Goal: Information Seeking & Learning: Compare options

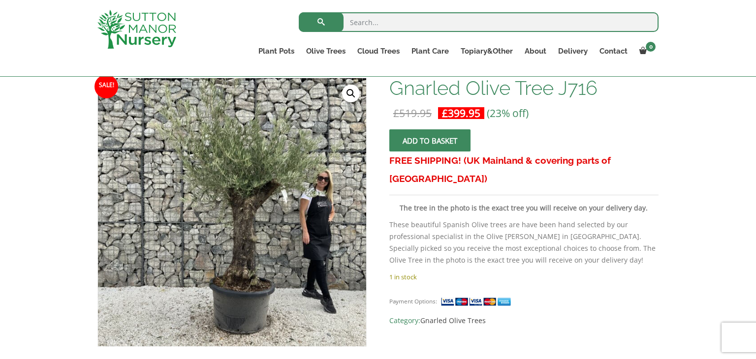
scroll to position [177, 0]
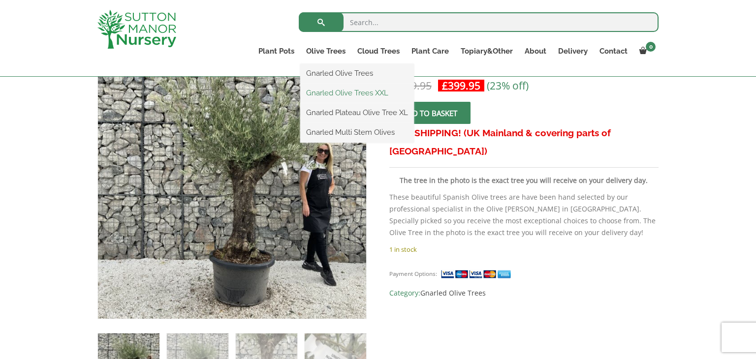
click at [345, 95] on link "Gnarled Olive Trees XXL" at bounding box center [357, 93] width 114 height 15
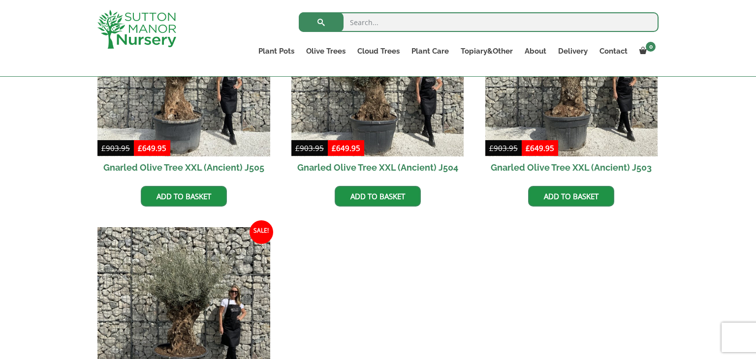
scroll to position [1556, 0]
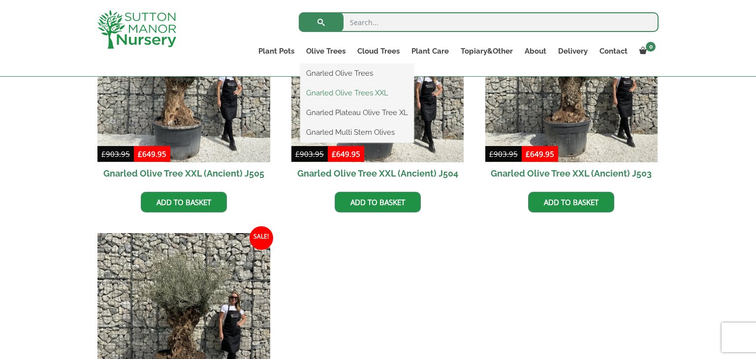
click at [342, 94] on link "Gnarled Olive Trees XXL" at bounding box center [357, 93] width 114 height 15
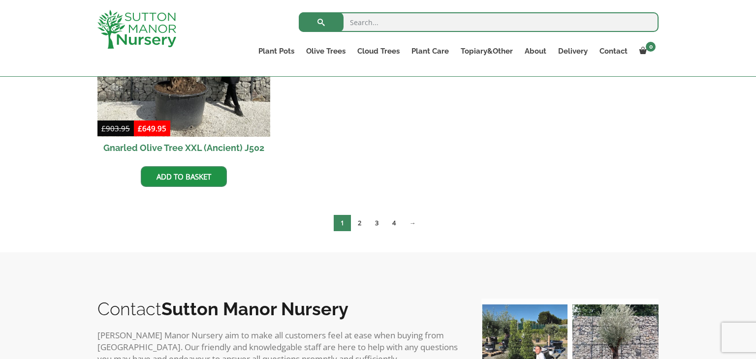
scroll to position [1831, 0]
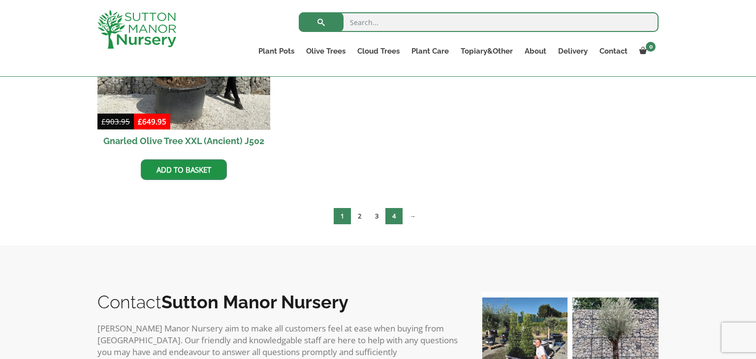
click at [394, 213] on link "4" at bounding box center [393, 216] width 17 height 16
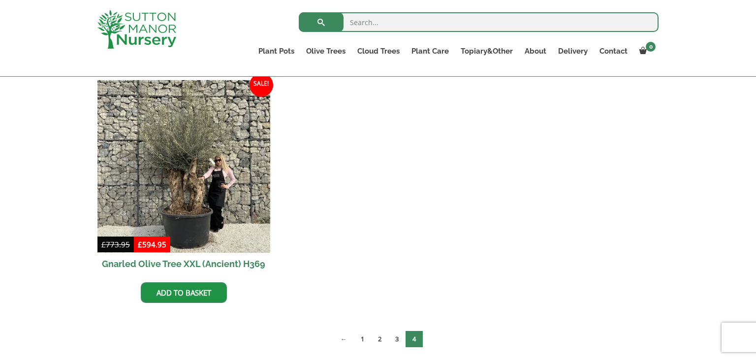
scroll to position [492, 0]
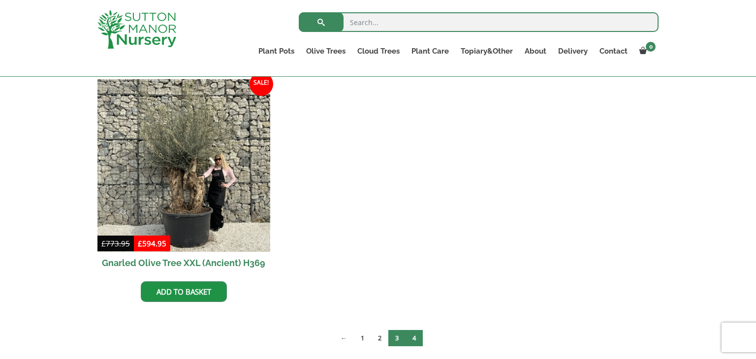
click at [400, 340] on link "3" at bounding box center [396, 338] width 17 height 16
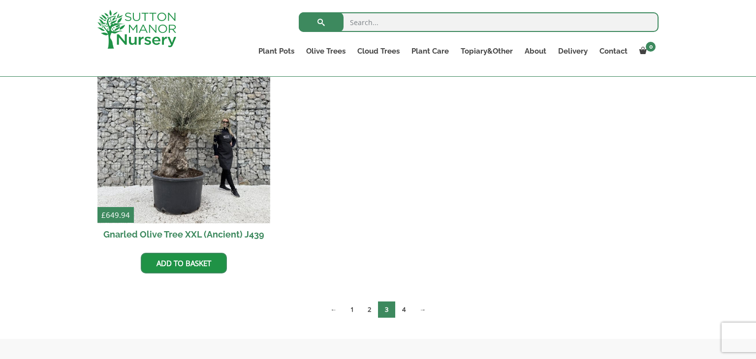
scroll to position [1496, 0]
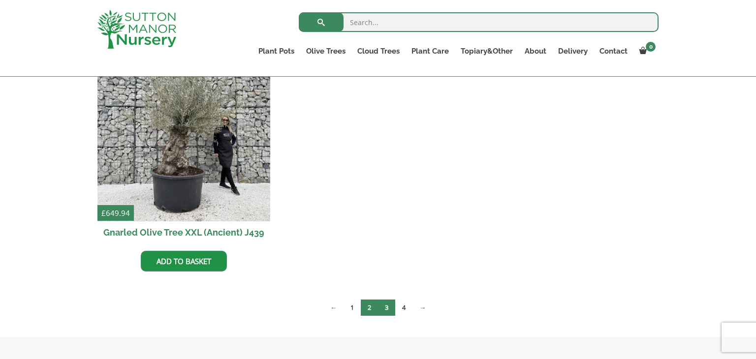
click at [371, 303] on link "2" at bounding box center [369, 308] width 17 height 16
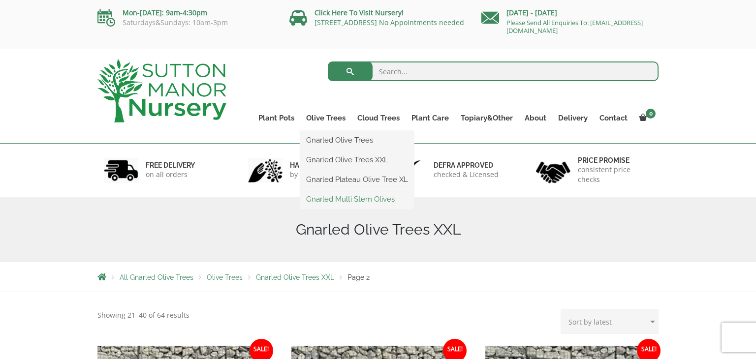
click at [367, 198] on link "Gnarled Multi Stem Olives" at bounding box center [357, 199] width 114 height 15
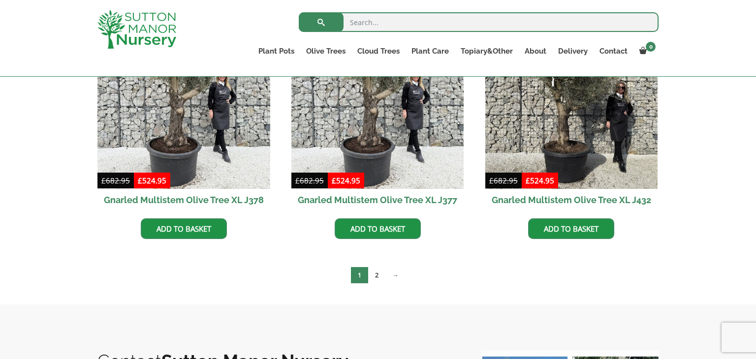
scroll to position [1733, 0]
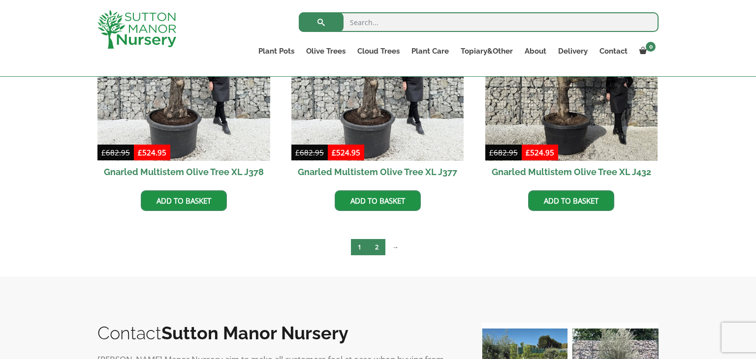
click at [377, 244] on link "2" at bounding box center [376, 247] width 17 height 16
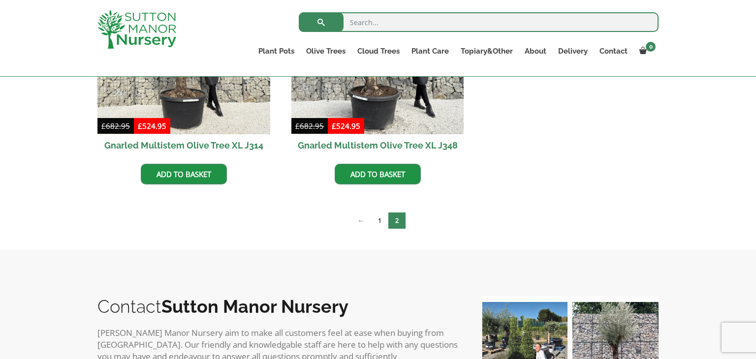
scroll to position [610, 0]
click at [383, 219] on link "1" at bounding box center [379, 220] width 17 height 16
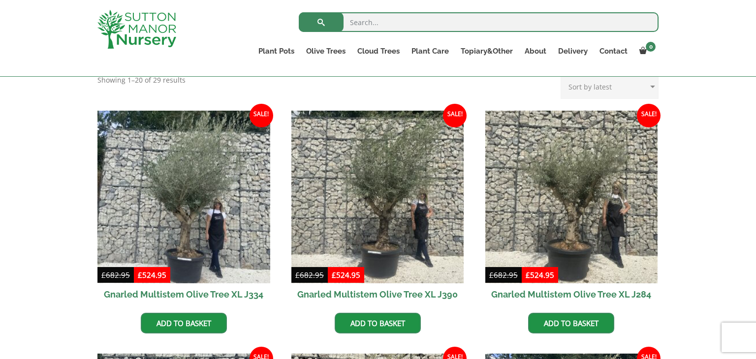
scroll to position [394, 0]
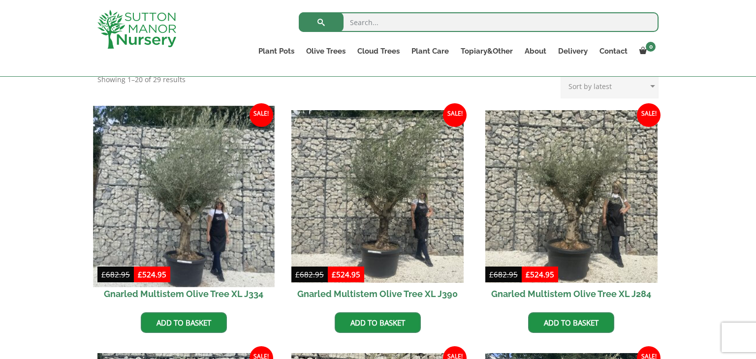
click at [185, 230] on img at bounding box center [183, 196] width 181 height 181
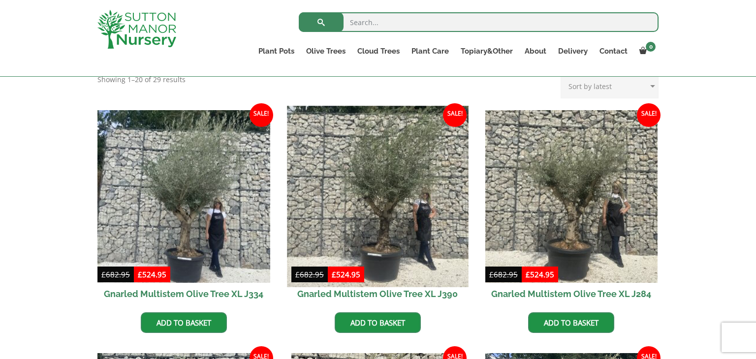
click at [396, 200] on img at bounding box center [377, 196] width 181 height 181
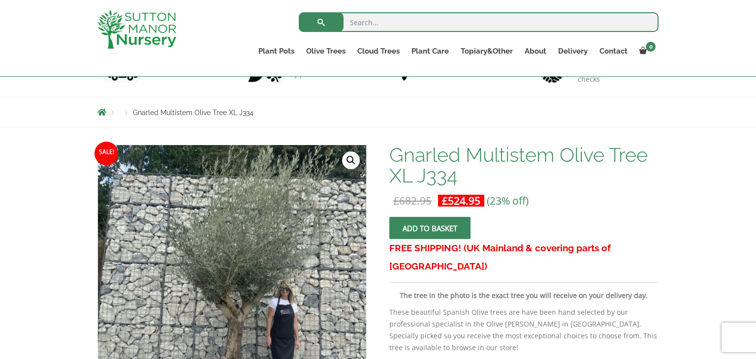
scroll to position [158, 0]
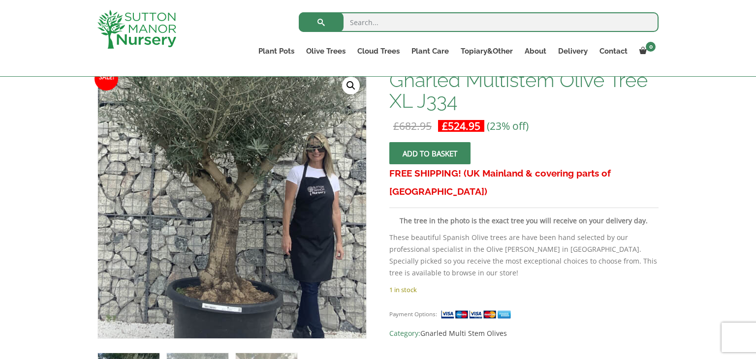
click at [247, 293] on img at bounding box center [220, 131] width 492 height 492
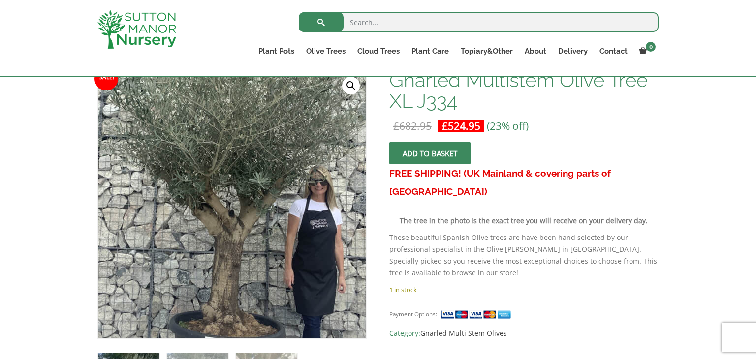
click at [244, 253] on img at bounding box center [222, 164] width 492 height 492
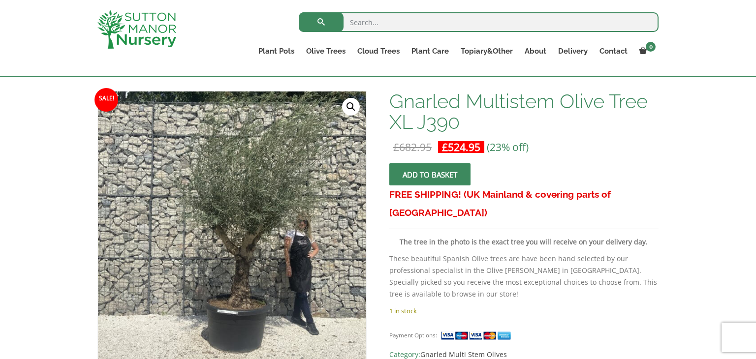
scroll to position [158, 0]
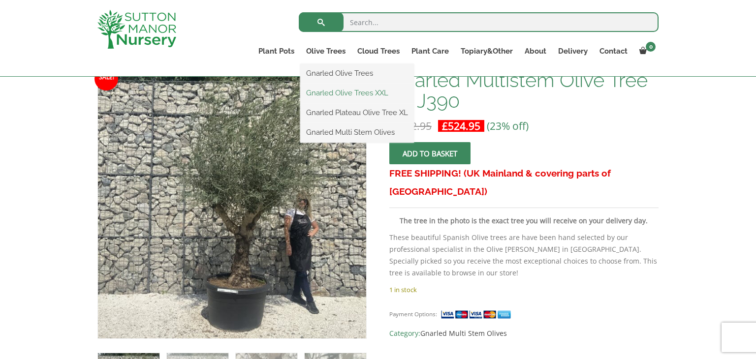
click at [335, 91] on link "Gnarled Olive Trees XXL" at bounding box center [357, 93] width 114 height 15
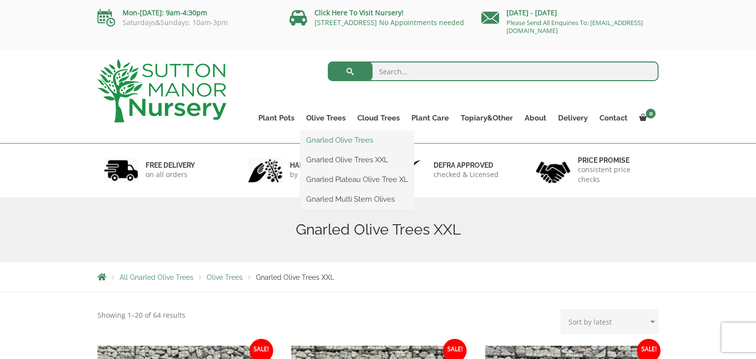
click at [339, 142] on link "Gnarled Olive Trees" at bounding box center [357, 140] width 114 height 15
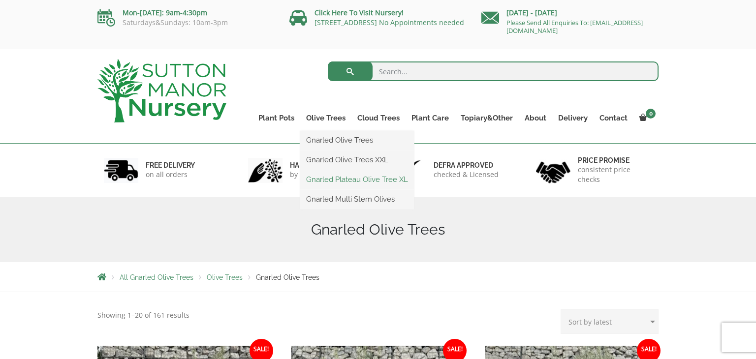
click at [364, 180] on link "Gnarled Plateau Olive Tree XL" at bounding box center [357, 179] width 114 height 15
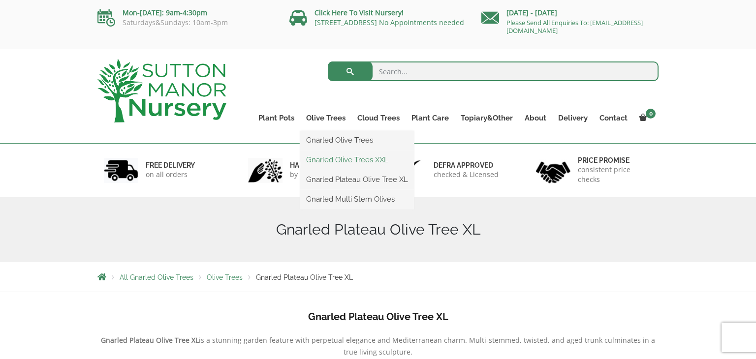
click at [355, 164] on link "Gnarled Olive Trees XXL" at bounding box center [357, 160] width 114 height 15
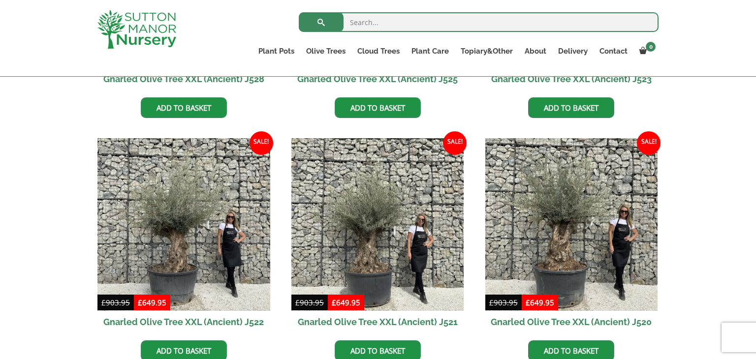
scroll to position [453, 0]
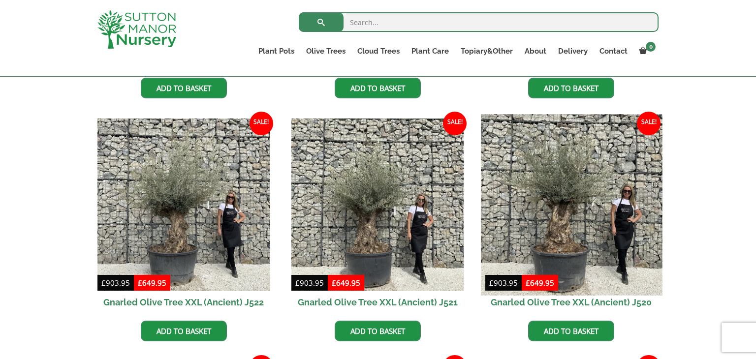
click at [571, 228] on img at bounding box center [571, 205] width 181 height 181
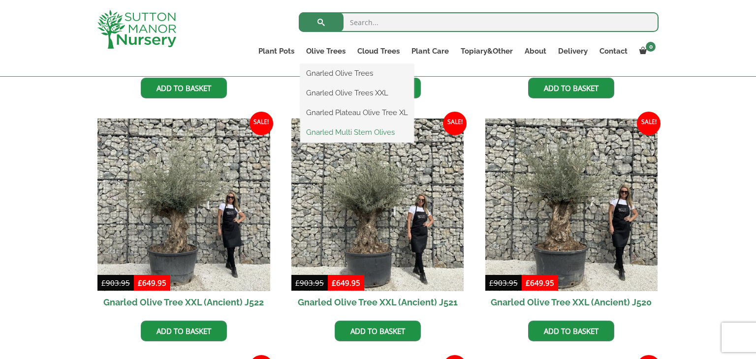
click at [355, 134] on link "Gnarled Multi Stem Olives" at bounding box center [357, 132] width 114 height 15
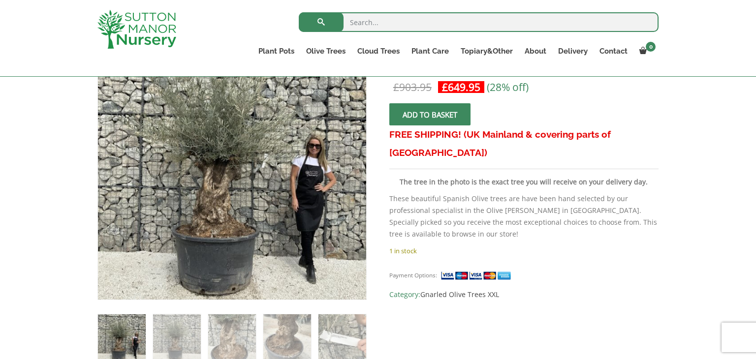
scroll to position [197, 0]
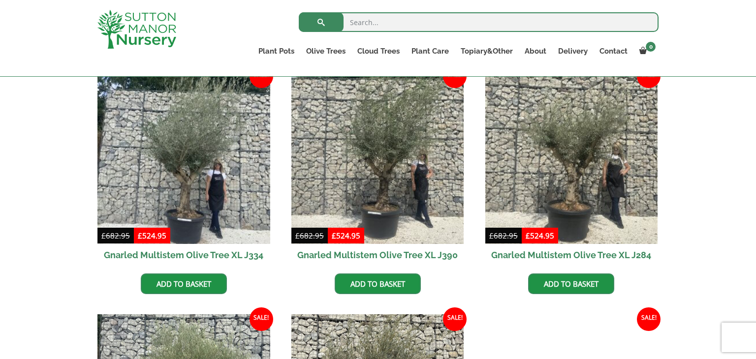
scroll to position [433, 0]
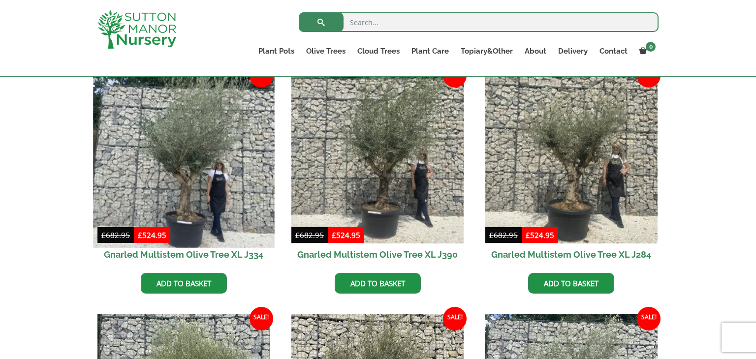
click at [194, 188] on img at bounding box center [183, 156] width 181 height 181
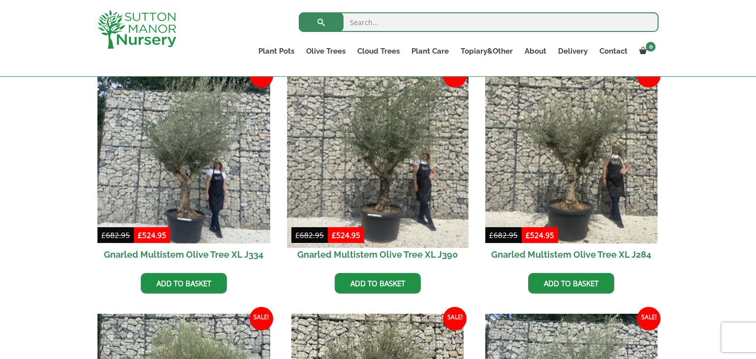
click at [376, 172] on img at bounding box center [377, 156] width 181 height 181
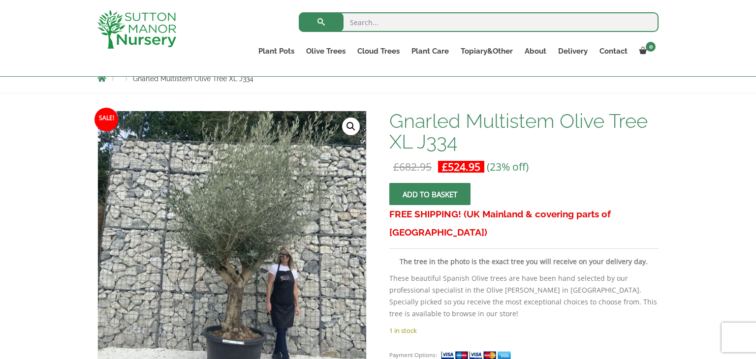
scroll to position [118, 0]
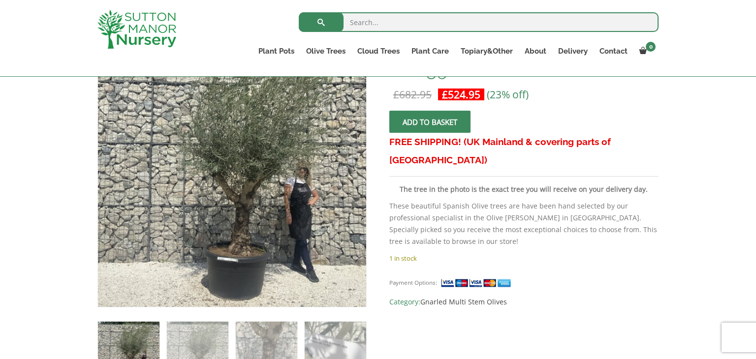
scroll to position [197, 0]
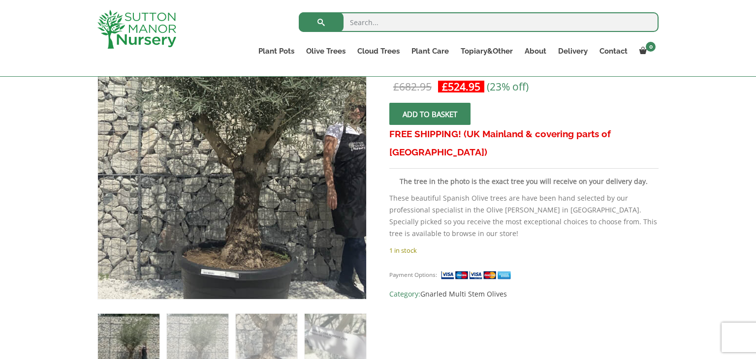
click at [237, 224] on img at bounding box center [228, 116] width 492 height 492
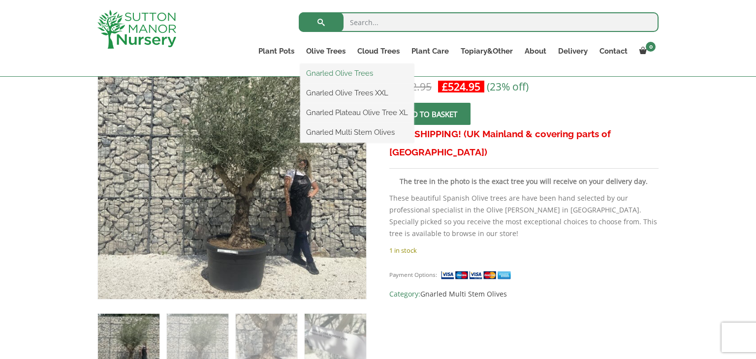
click at [329, 72] on link "Gnarled Olive Trees" at bounding box center [357, 73] width 114 height 15
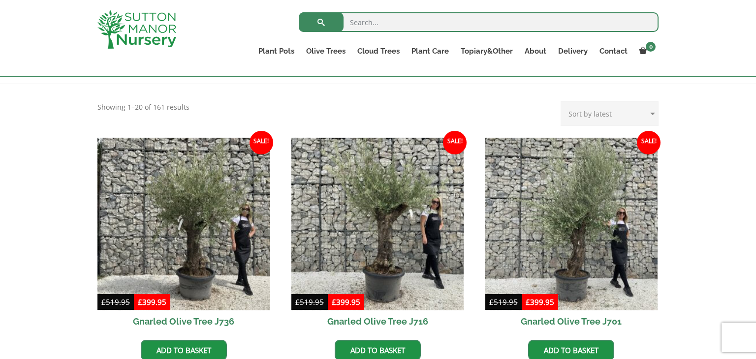
scroll to position [217, 0]
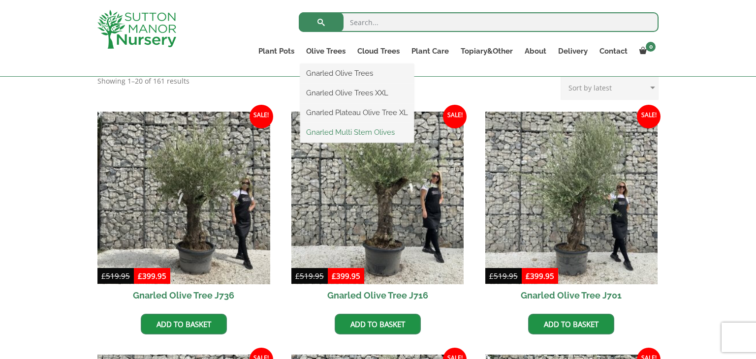
click at [345, 128] on link "Gnarled Multi Stem Olives" at bounding box center [357, 132] width 114 height 15
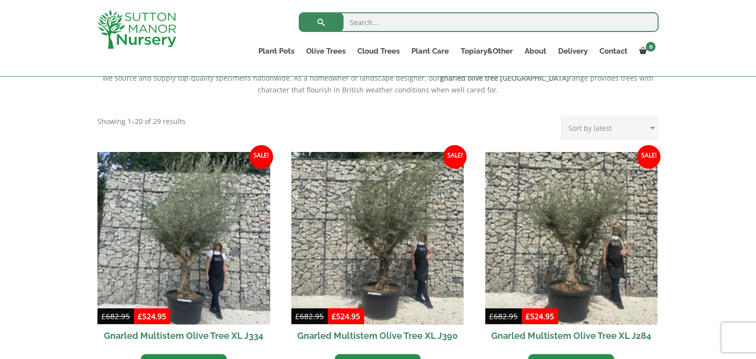
scroll to position [354, 0]
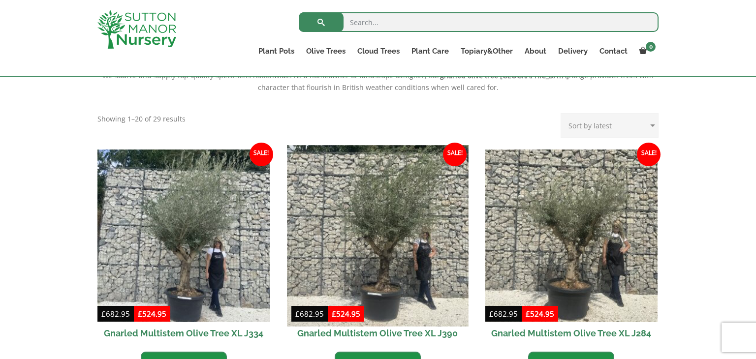
click at [385, 233] on img at bounding box center [377, 235] width 181 height 181
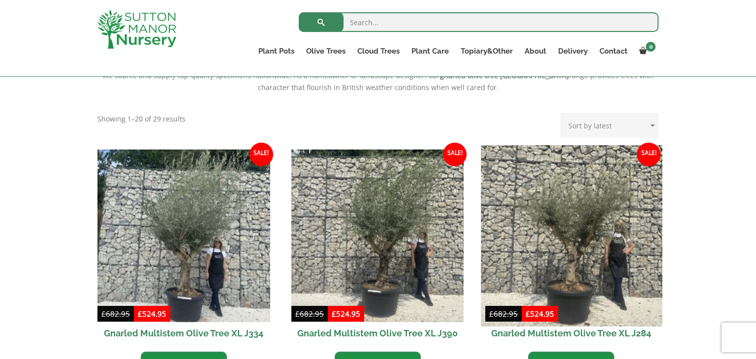
click at [580, 265] on img at bounding box center [571, 235] width 181 height 181
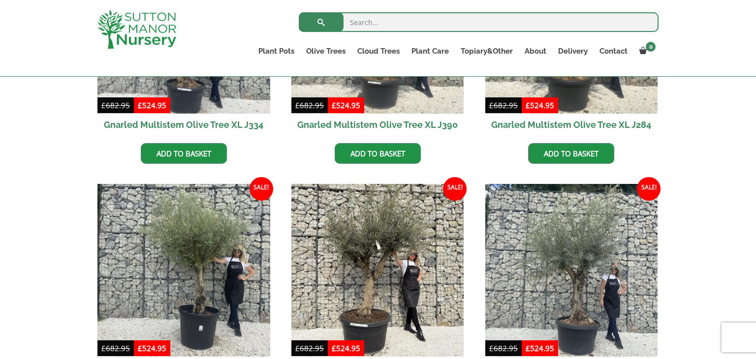
scroll to position [630, 0]
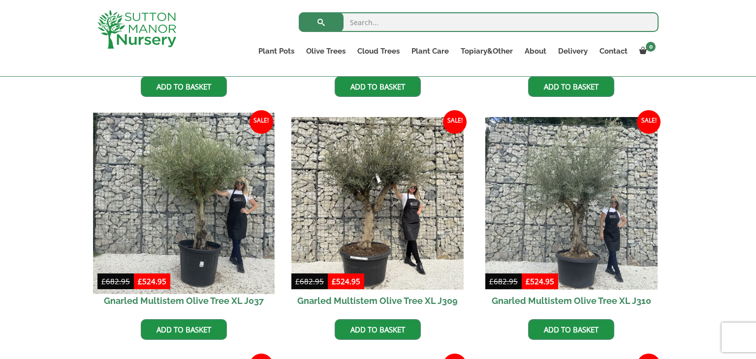
click at [203, 227] on img at bounding box center [183, 203] width 181 height 181
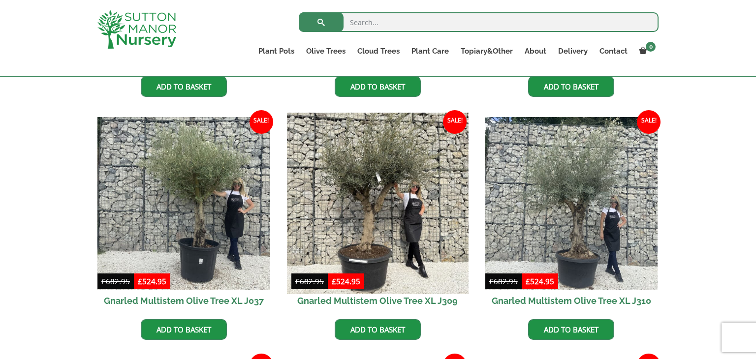
click at [368, 210] on img at bounding box center [377, 203] width 181 height 181
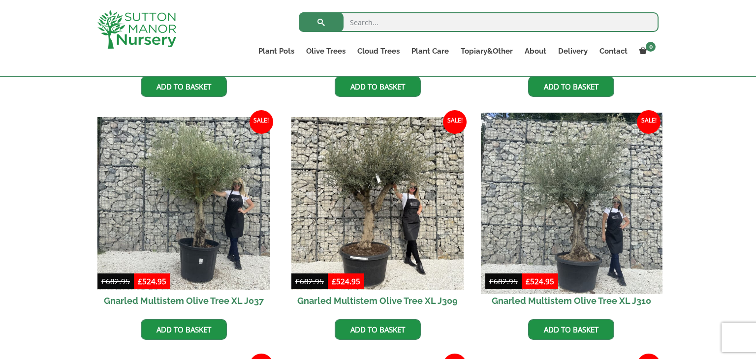
click at [567, 239] on img at bounding box center [571, 203] width 181 height 181
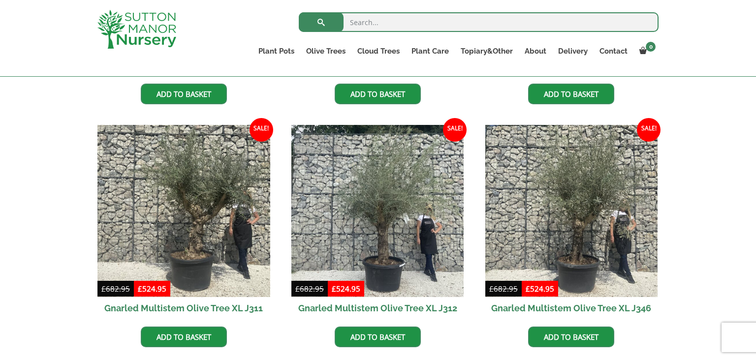
scroll to position [866, 0]
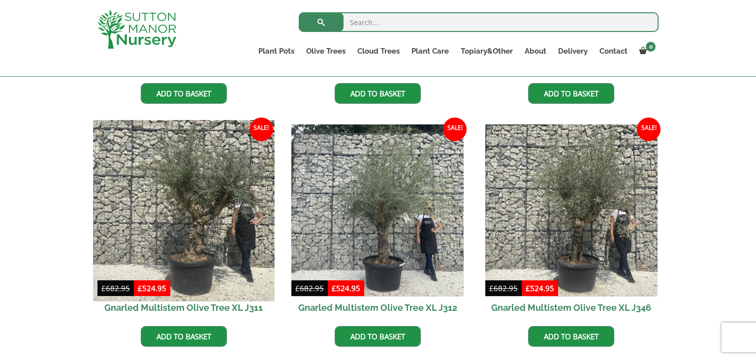
click at [202, 231] on img at bounding box center [183, 210] width 181 height 181
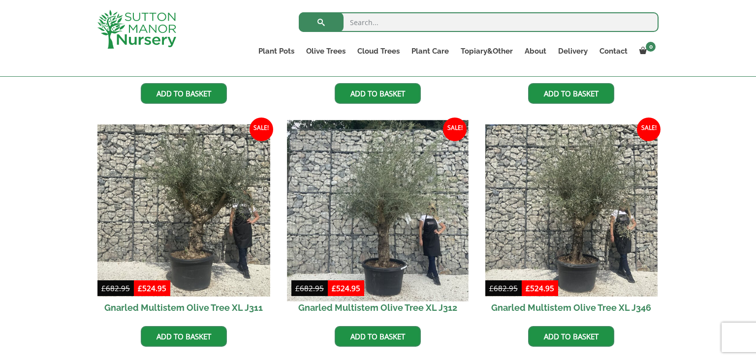
click at [370, 229] on img at bounding box center [377, 210] width 181 height 181
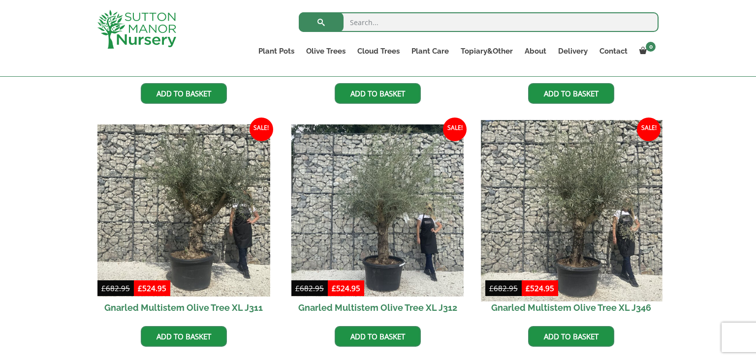
click at [583, 236] on img at bounding box center [571, 210] width 181 height 181
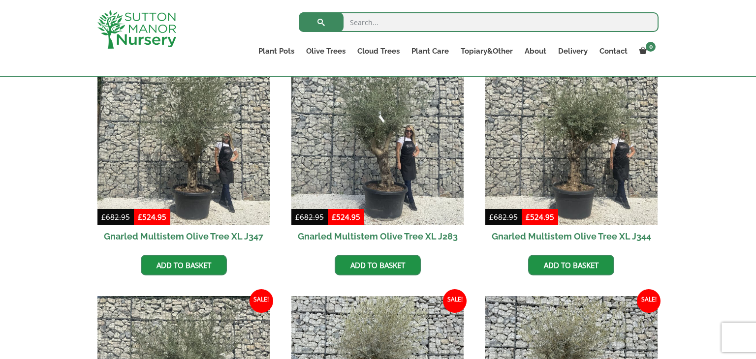
scroll to position [1201, 0]
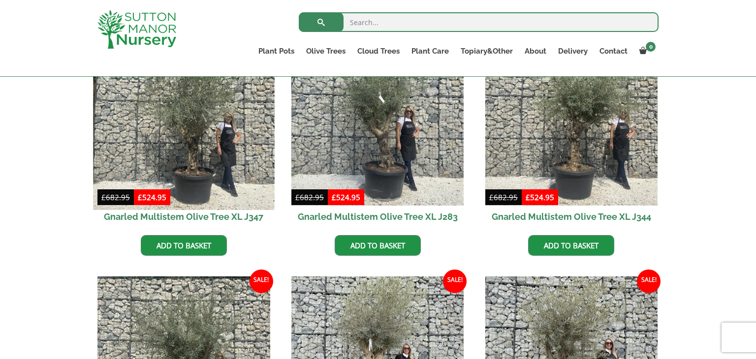
click at [187, 147] on img at bounding box center [183, 119] width 181 height 181
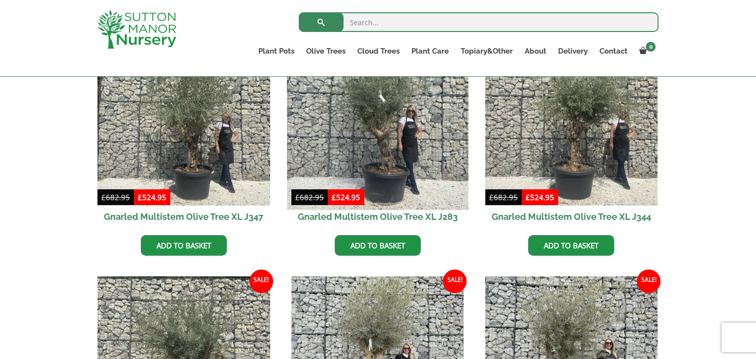
click at [393, 142] on img at bounding box center [377, 119] width 181 height 181
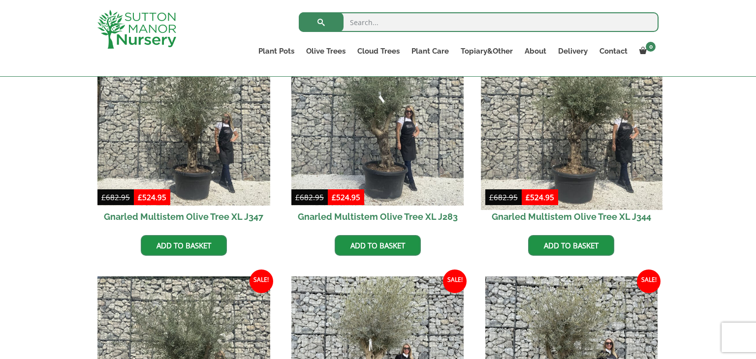
click at [566, 157] on img at bounding box center [571, 119] width 181 height 181
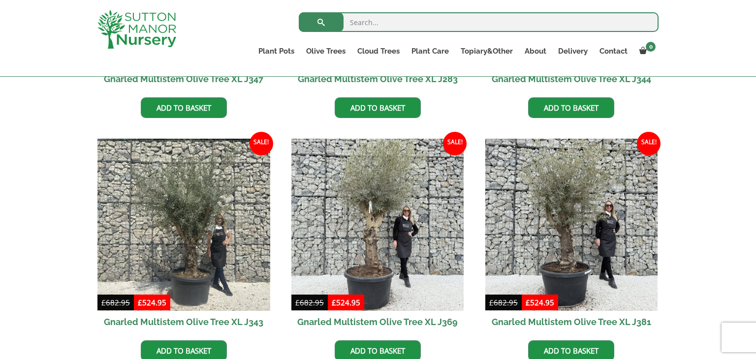
scroll to position [1359, 0]
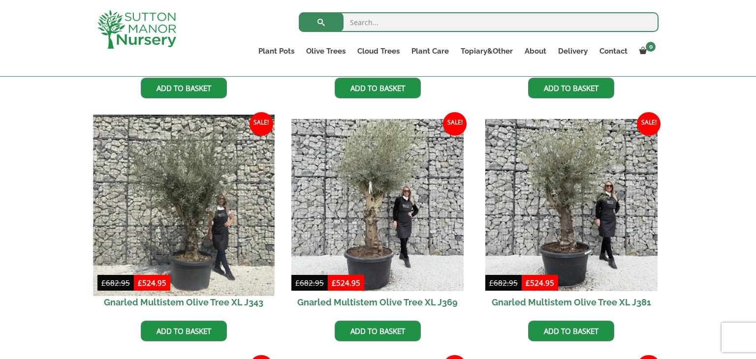
click at [210, 220] on img at bounding box center [183, 205] width 181 height 181
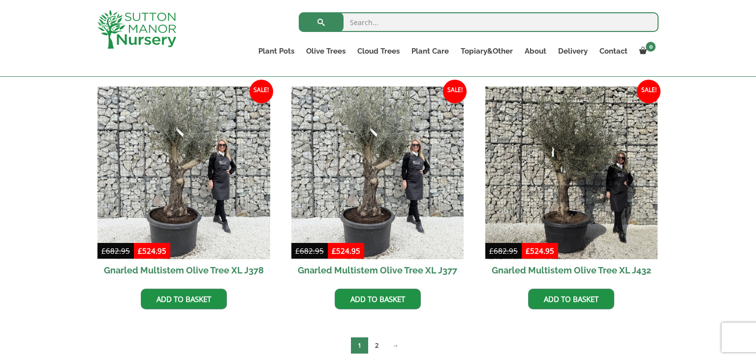
scroll to position [1654, 0]
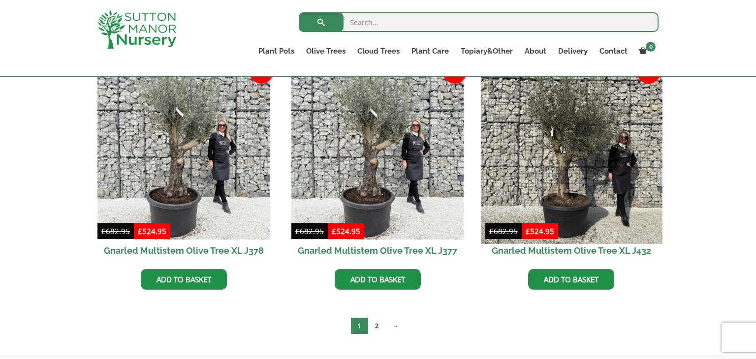
click at [561, 194] on img at bounding box center [571, 153] width 181 height 181
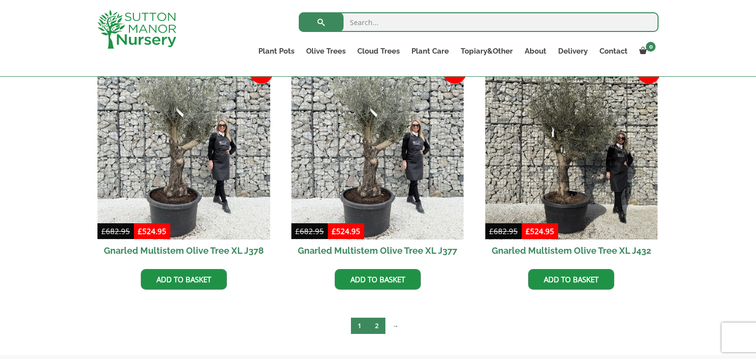
click at [375, 325] on link "2" at bounding box center [376, 326] width 17 height 16
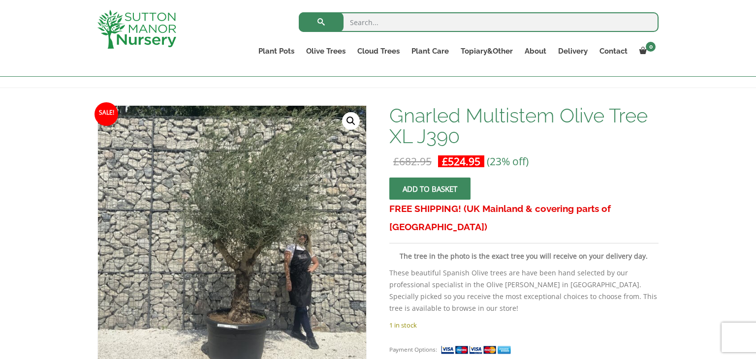
scroll to position [138, 0]
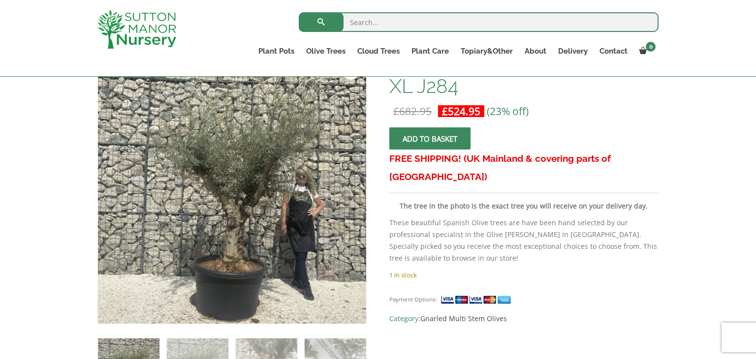
scroll to position [177, 0]
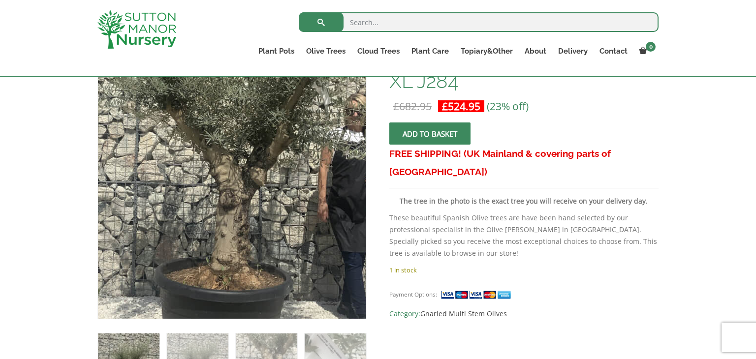
click at [237, 240] on img at bounding box center [228, 139] width 492 height 492
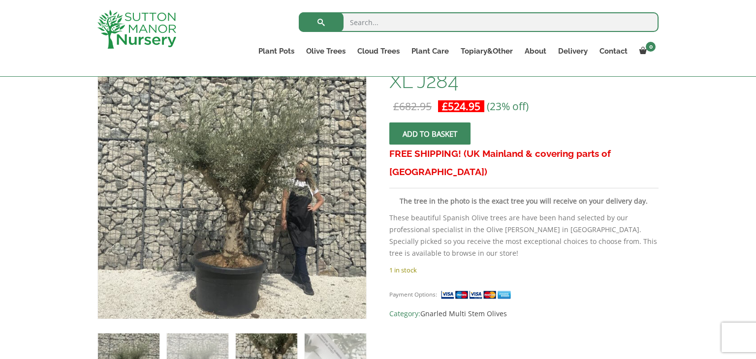
click at [261, 344] on img at bounding box center [267, 365] width 62 height 62
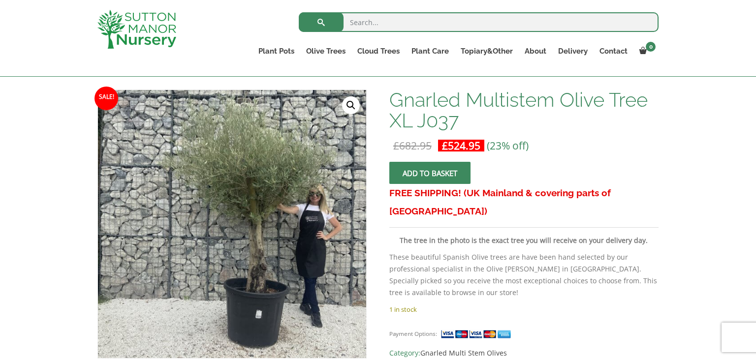
scroll to position [158, 0]
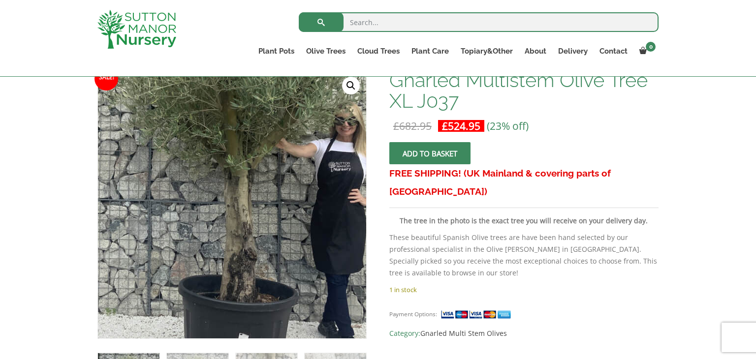
click at [278, 238] on img at bounding box center [194, 177] width 492 height 492
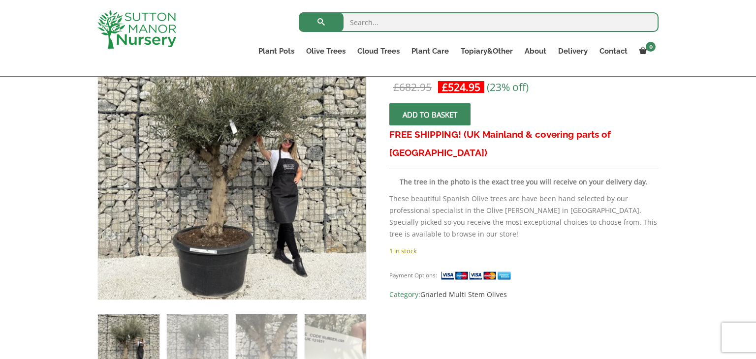
scroll to position [197, 0]
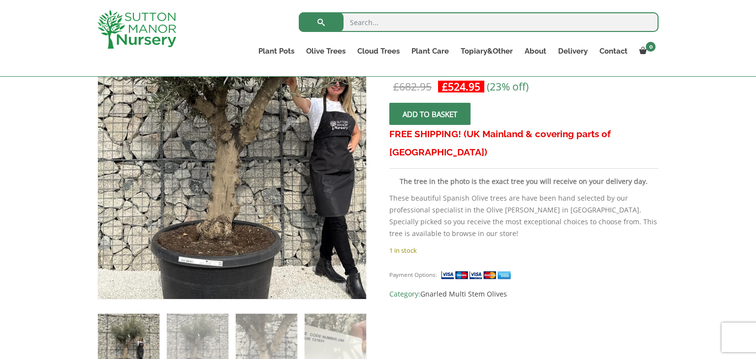
click at [208, 232] on img at bounding box center [248, 123] width 436 height 436
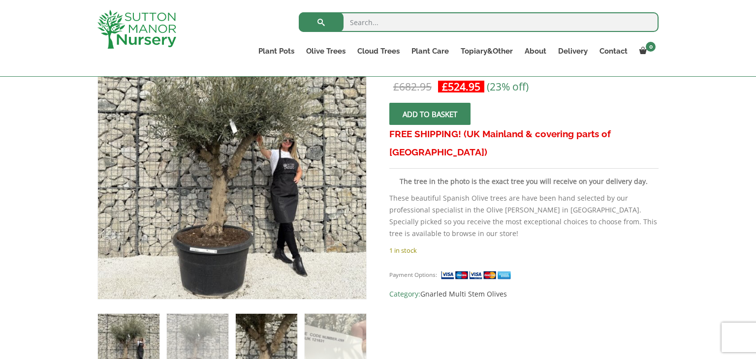
click at [264, 345] on img at bounding box center [267, 345] width 62 height 62
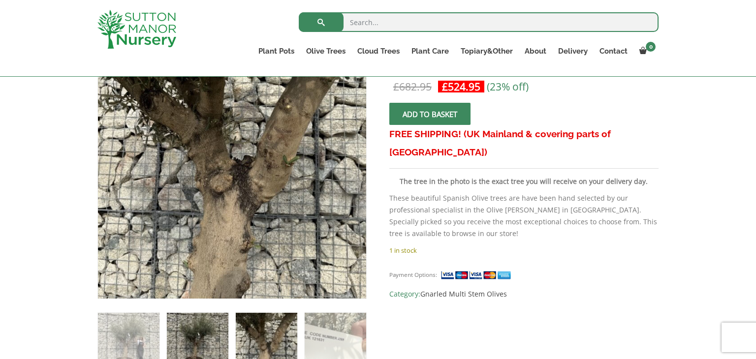
click at [206, 338] on img at bounding box center [198, 344] width 62 height 62
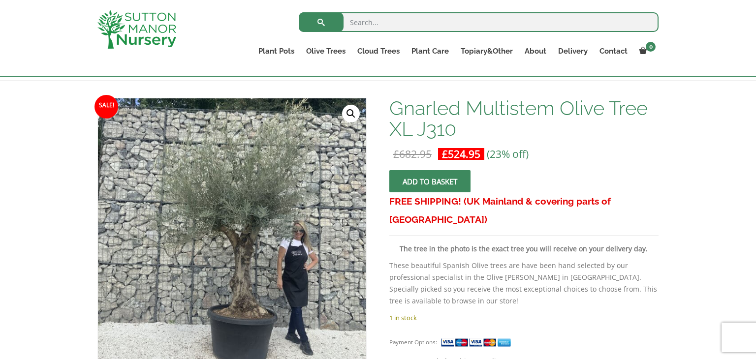
scroll to position [138, 0]
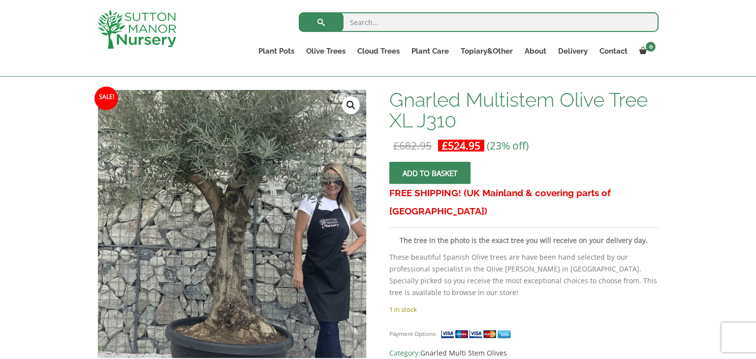
click at [257, 271] on img at bounding box center [211, 185] width 492 height 492
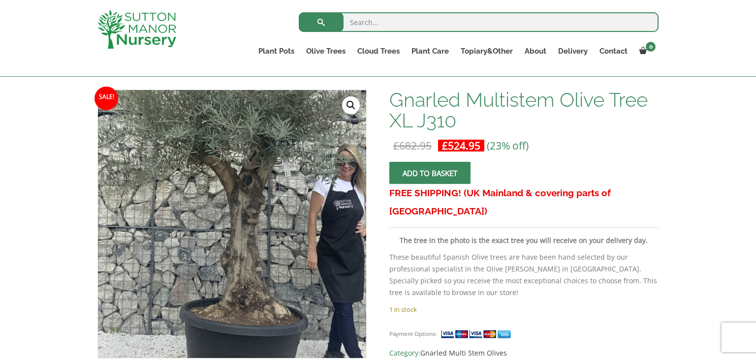
click at [240, 293] on img at bounding box center [225, 167] width 492 height 492
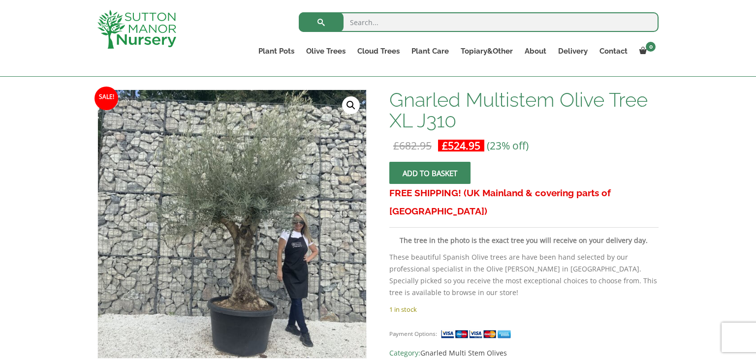
click at [348, 110] on link "🔍" at bounding box center [351, 105] width 18 height 18
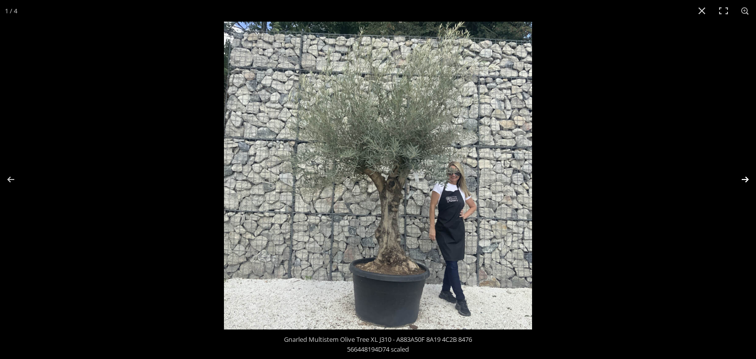
click at [745, 179] on button "Next (arrow right)" at bounding box center [739, 179] width 34 height 49
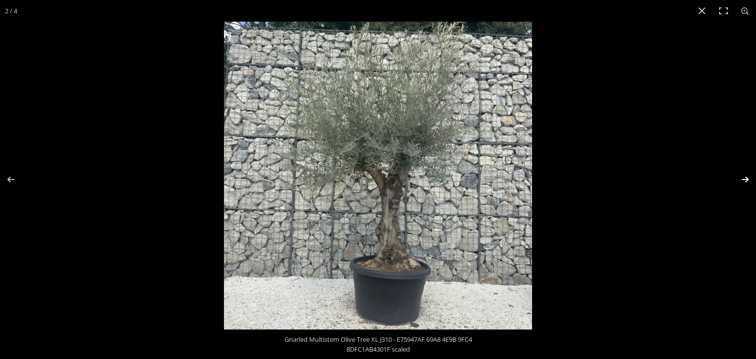
click at [745, 179] on button "Next (arrow right)" at bounding box center [739, 179] width 34 height 49
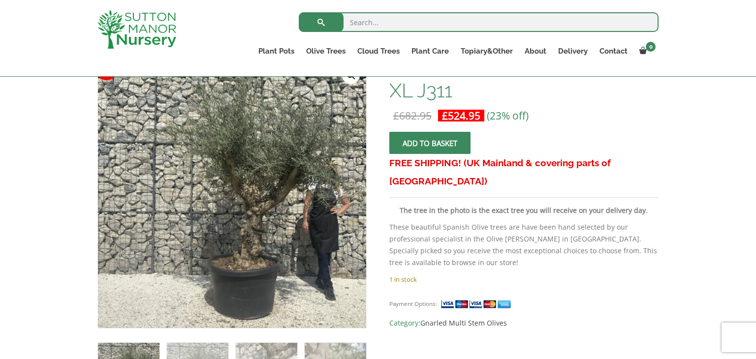
scroll to position [177, 0]
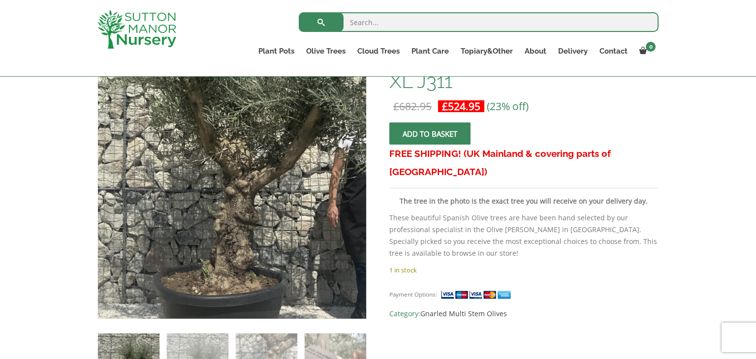
click at [272, 220] on img at bounding box center [199, 156] width 492 height 492
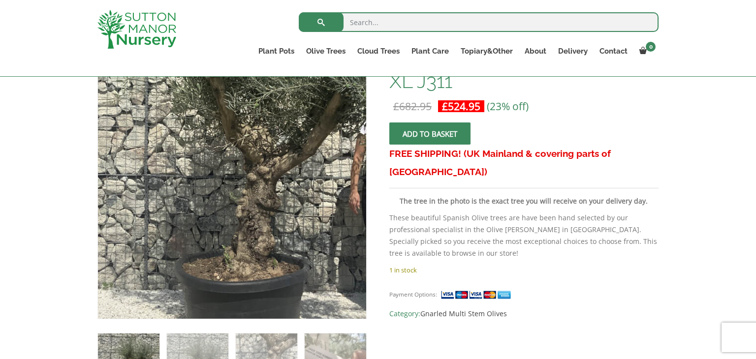
click at [246, 236] on img at bounding box center [221, 142] width 492 height 492
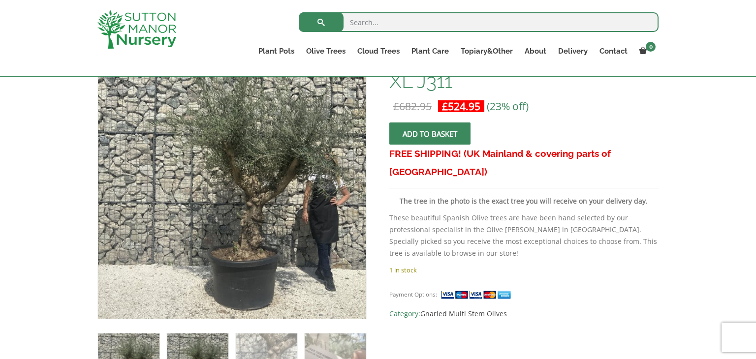
click at [217, 334] on img at bounding box center [198, 365] width 62 height 62
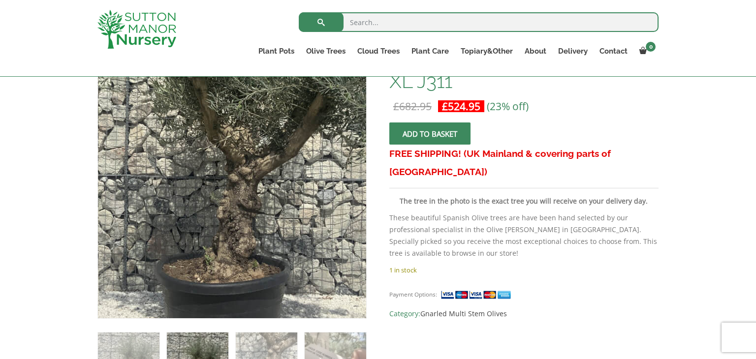
click at [263, 241] on img at bounding box center [207, 138] width 492 height 492
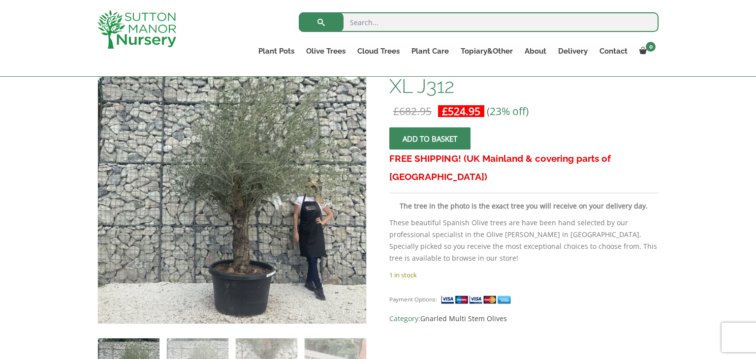
scroll to position [177, 0]
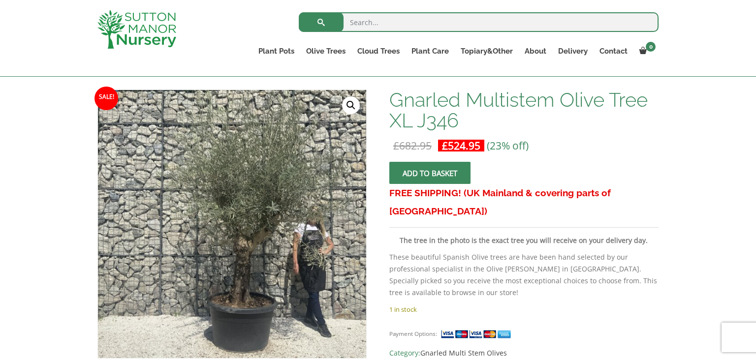
scroll to position [158, 0]
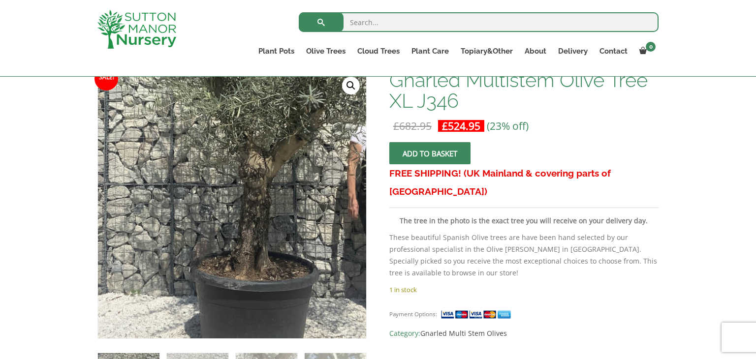
click at [227, 297] on img at bounding box center [237, 127] width 492 height 492
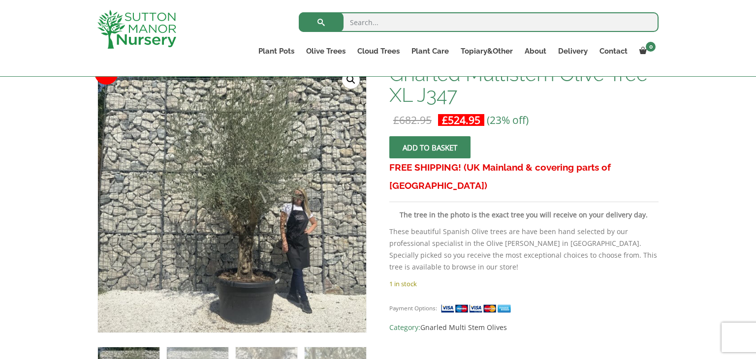
scroll to position [177, 0]
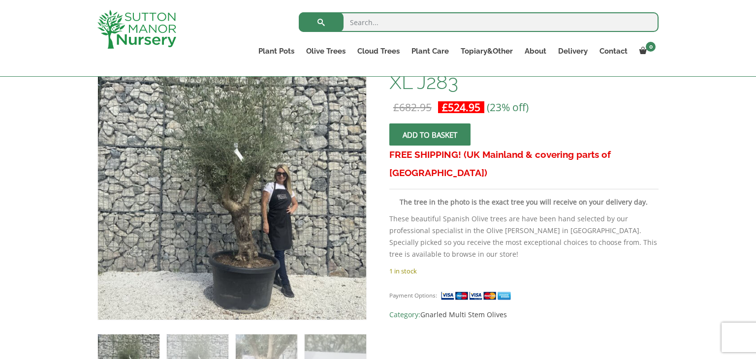
scroll to position [177, 0]
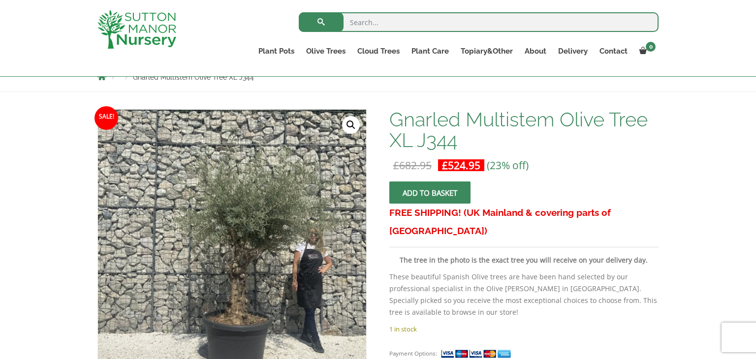
scroll to position [138, 0]
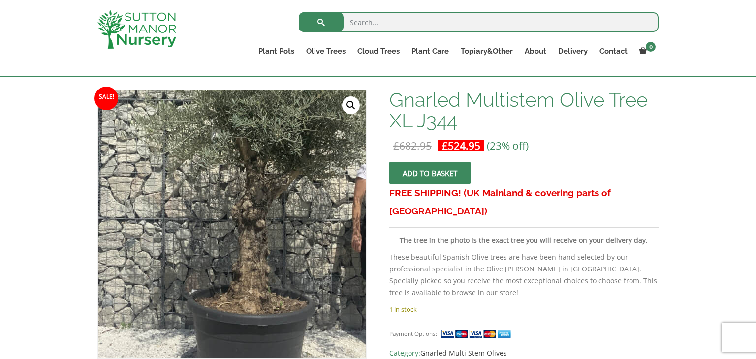
click at [220, 295] on img at bounding box center [242, 165] width 492 height 492
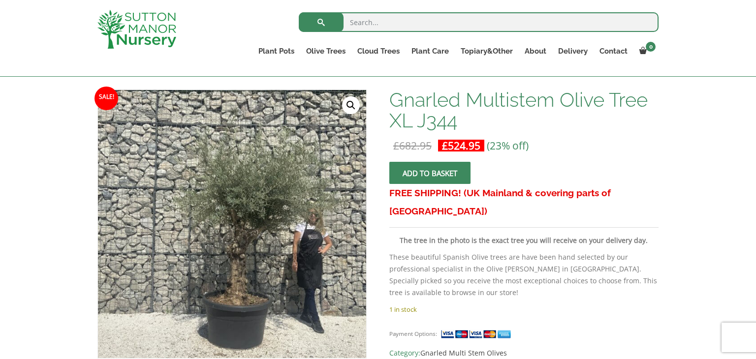
click at [353, 106] on link "🔍" at bounding box center [351, 105] width 18 height 18
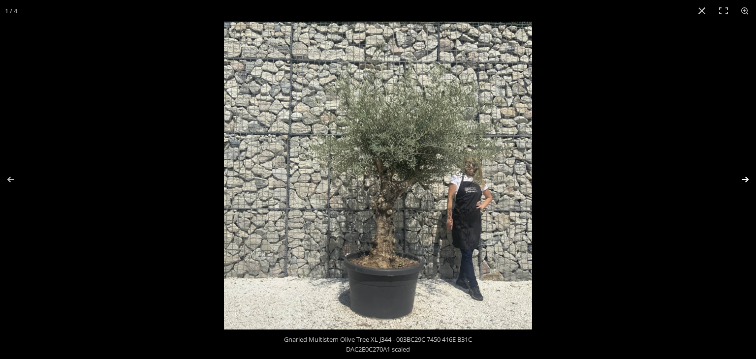
click at [744, 178] on button "Next (arrow right)" at bounding box center [739, 179] width 34 height 49
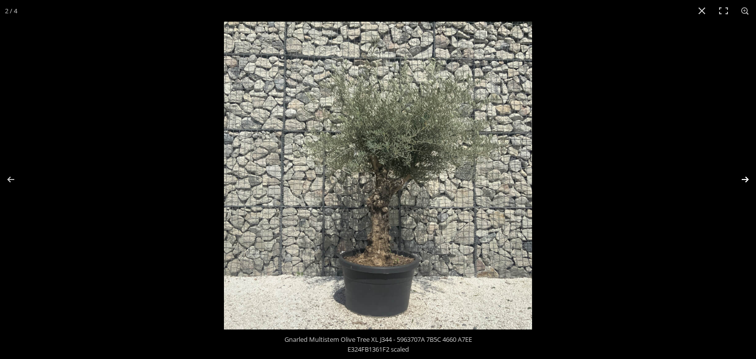
click at [746, 179] on button "Next (arrow right)" at bounding box center [739, 179] width 34 height 49
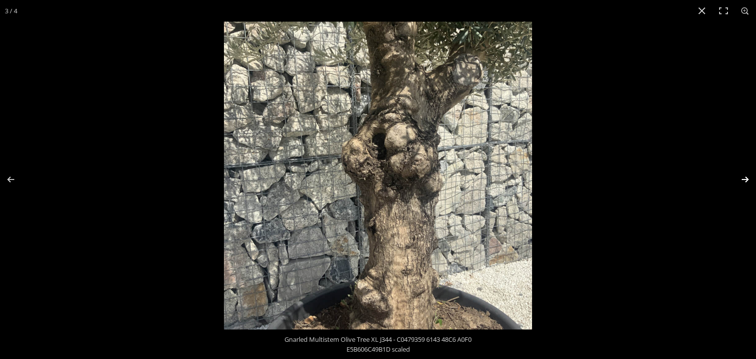
click at [746, 179] on button "Next (arrow right)" at bounding box center [739, 179] width 34 height 49
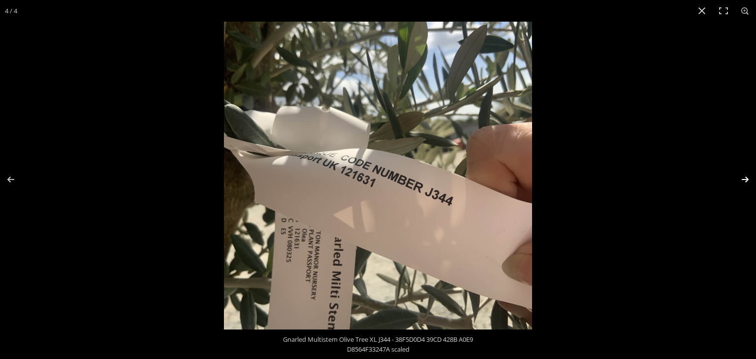
click at [746, 179] on button "Next (arrow right)" at bounding box center [739, 179] width 34 height 49
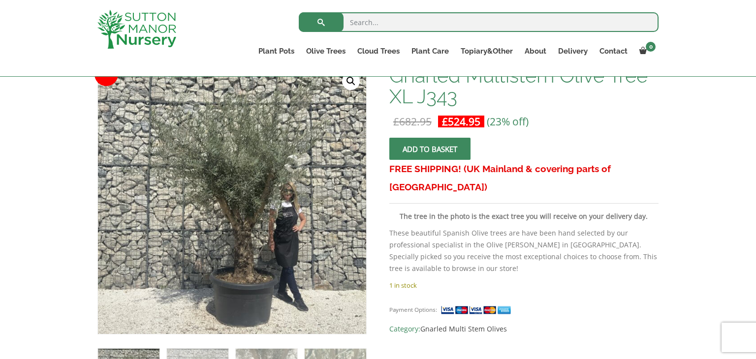
scroll to position [177, 0]
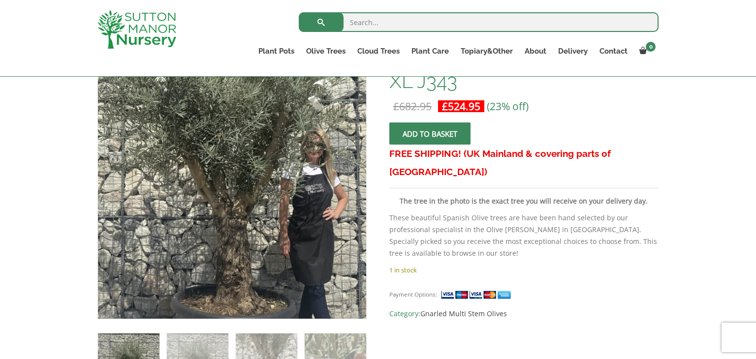
click at [255, 212] on img at bounding box center [213, 162] width 492 height 492
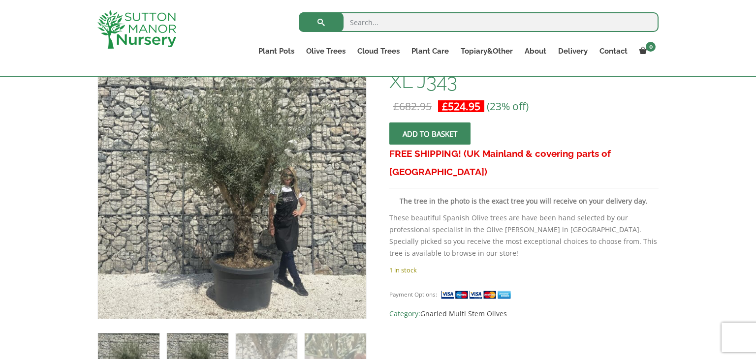
click at [202, 341] on img at bounding box center [198, 365] width 62 height 62
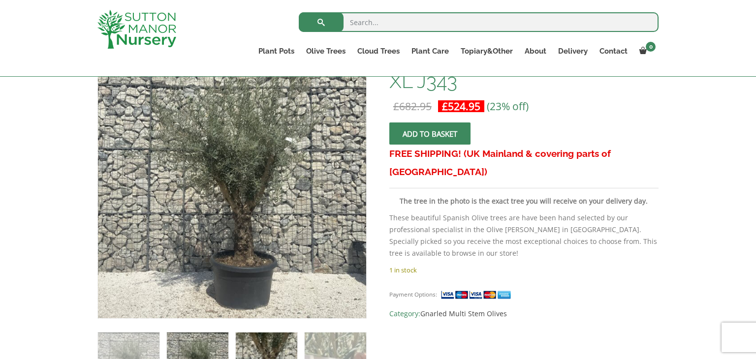
click at [261, 341] on img at bounding box center [267, 364] width 62 height 62
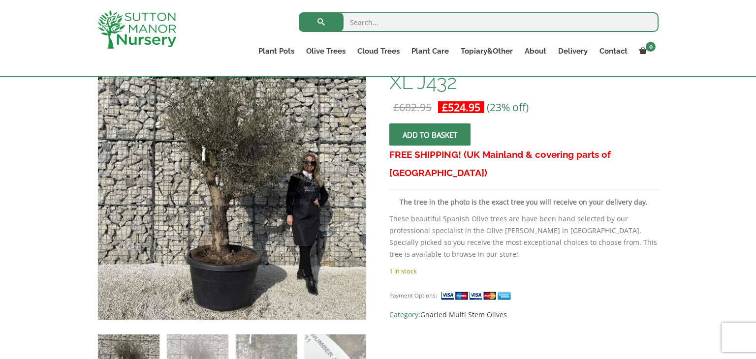
scroll to position [197, 0]
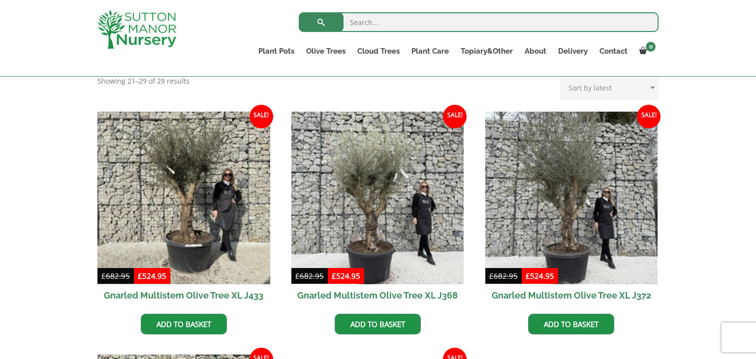
scroll to position [236, 0]
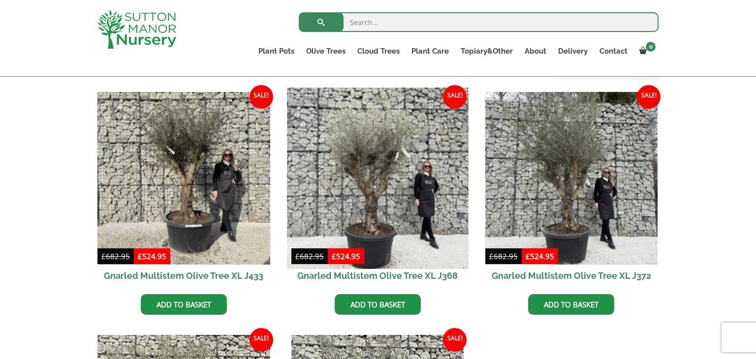
click at [381, 203] on img at bounding box center [377, 178] width 181 height 181
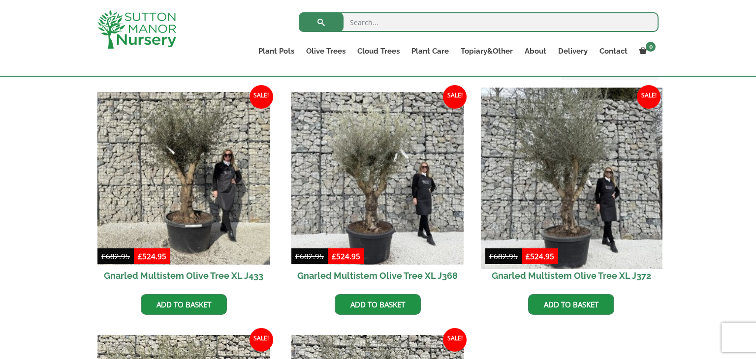
click at [572, 220] on img at bounding box center [571, 178] width 181 height 181
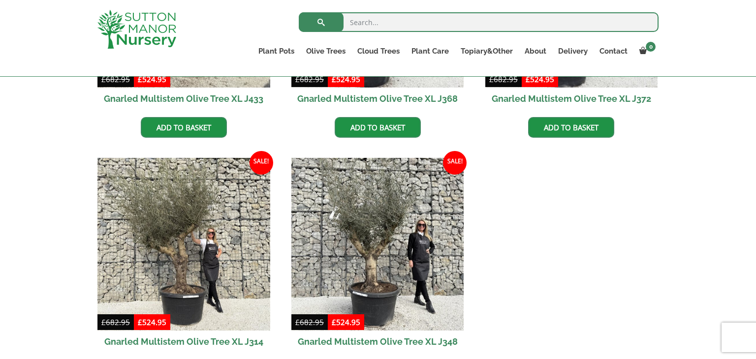
scroll to position [433, 0]
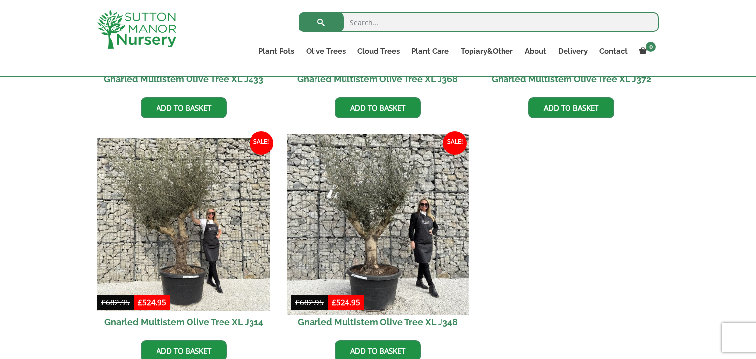
click at [379, 251] on img at bounding box center [377, 224] width 181 height 181
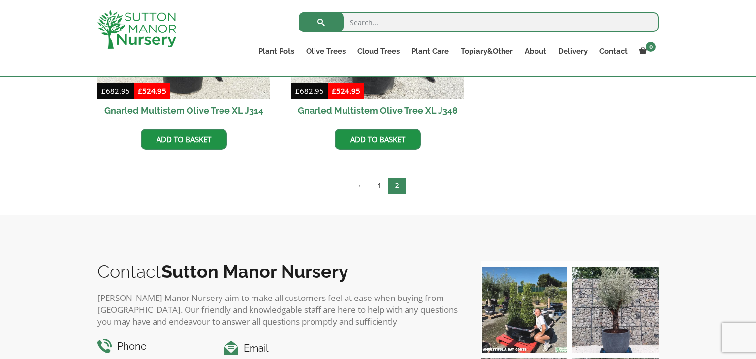
scroll to position [650, 0]
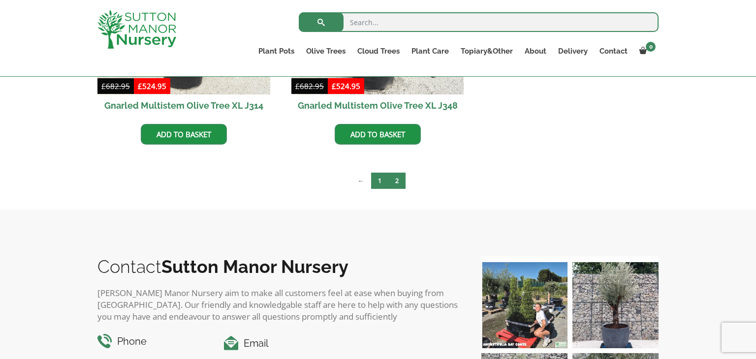
click at [378, 181] on link "1" at bounding box center [379, 181] width 17 height 16
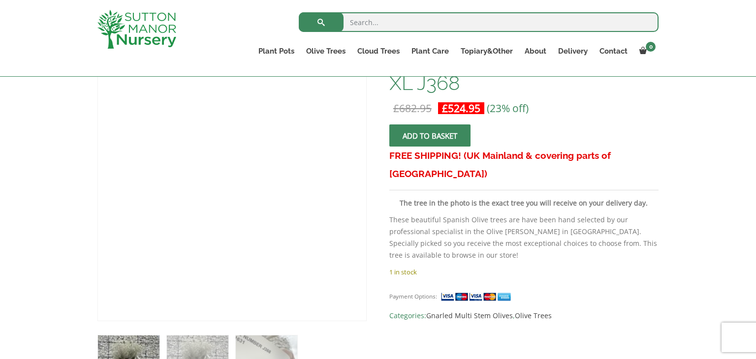
scroll to position [177, 0]
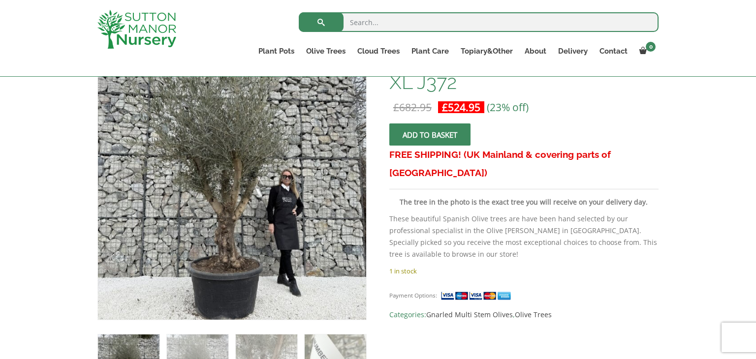
scroll to position [177, 0]
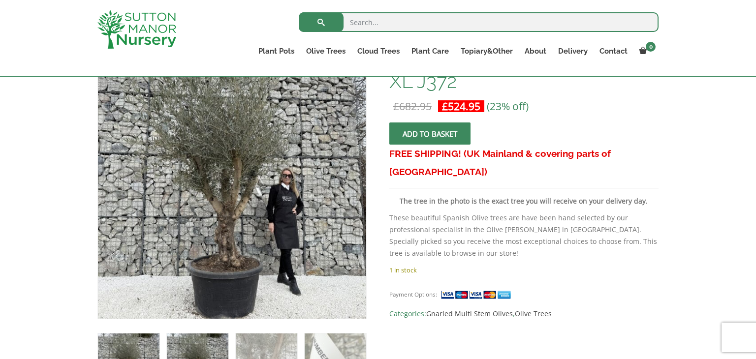
click at [214, 344] on img at bounding box center [198, 365] width 62 height 62
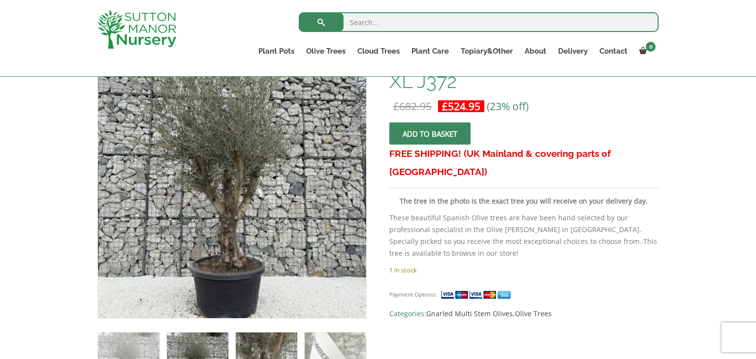
click at [262, 346] on img at bounding box center [267, 364] width 62 height 62
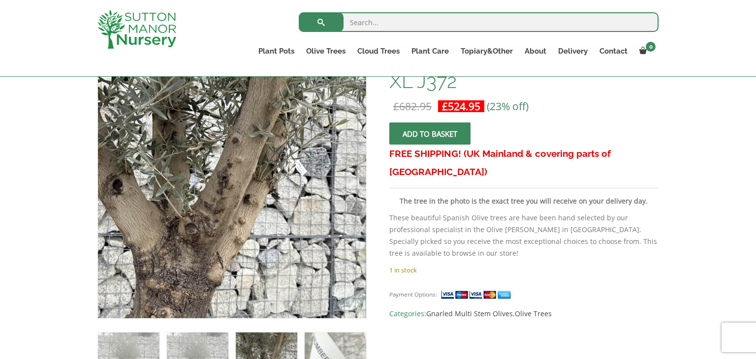
click at [286, 201] on img at bounding box center [199, 175] width 436 height 436
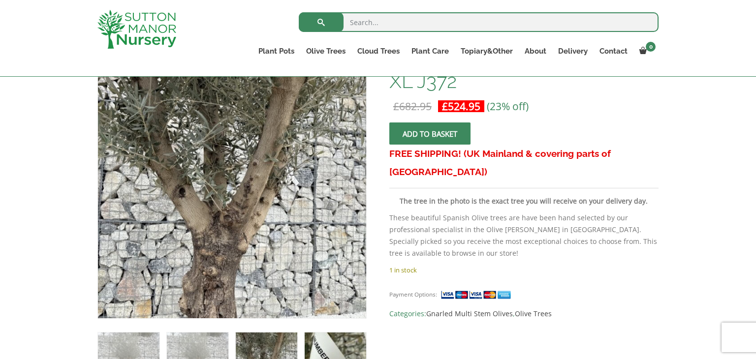
click at [335, 346] on img at bounding box center [336, 364] width 62 height 62
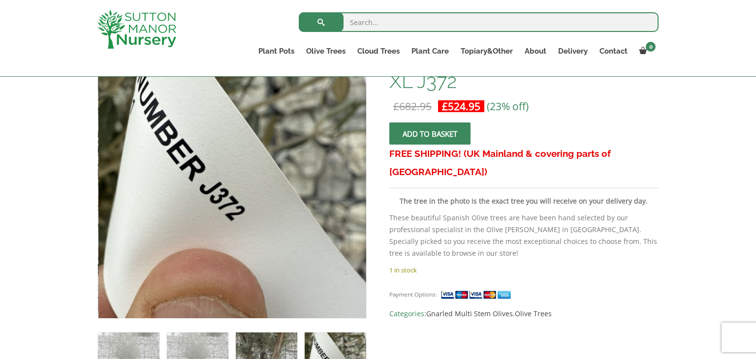
click at [280, 341] on img at bounding box center [267, 364] width 62 height 62
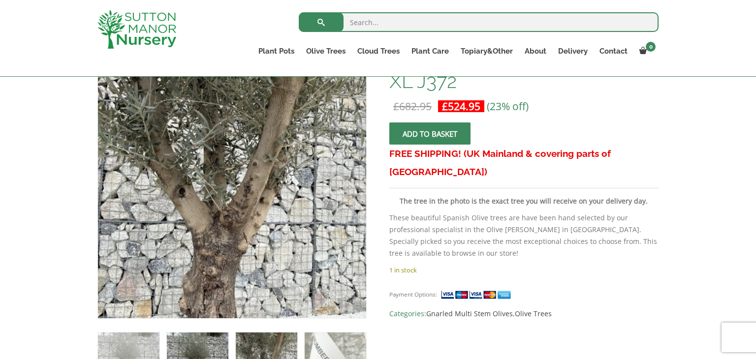
click at [215, 343] on img at bounding box center [198, 364] width 62 height 62
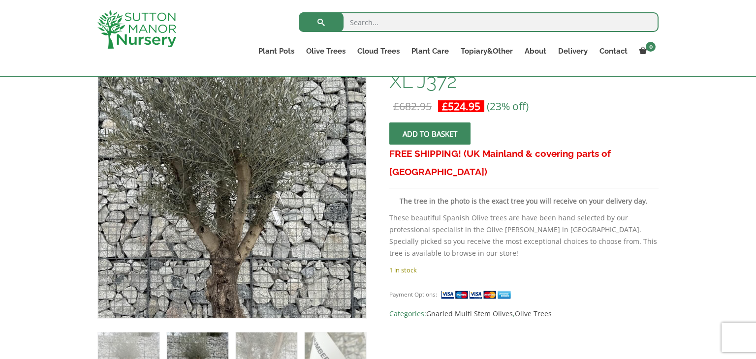
click at [233, 151] on img at bounding box center [232, 206] width 436 height 436
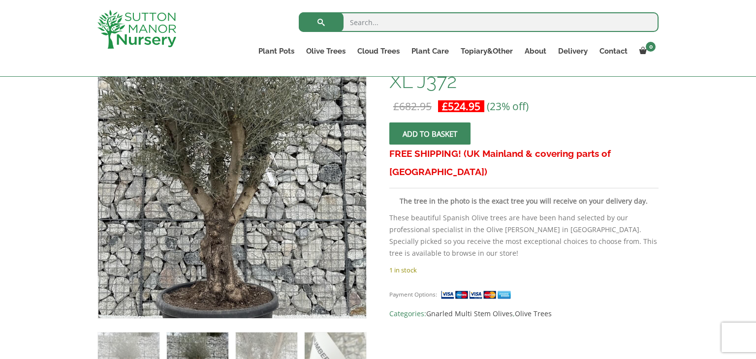
click at [243, 214] on img at bounding box center [226, 167] width 436 height 436
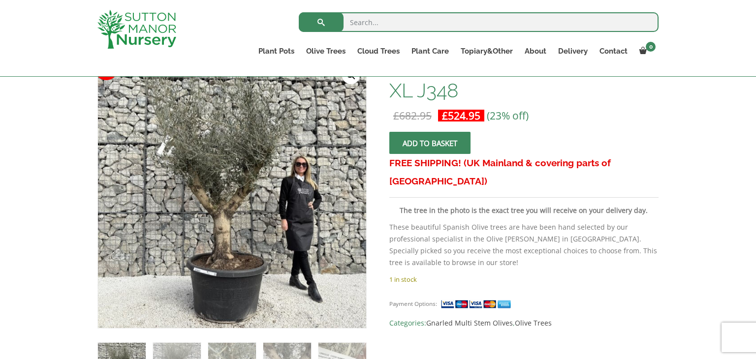
scroll to position [177, 0]
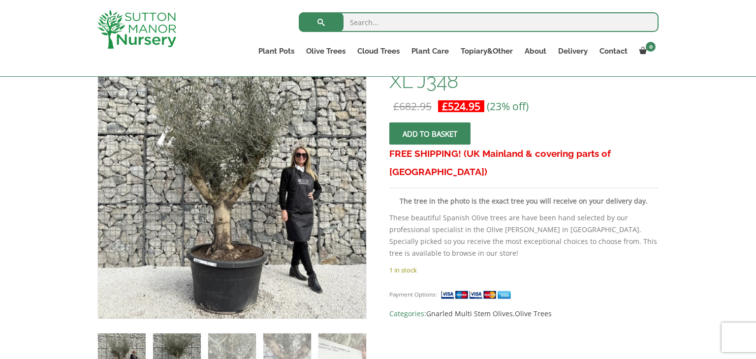
click at [178, 337] on img at bounding box center [177, 358] width 48 height 48
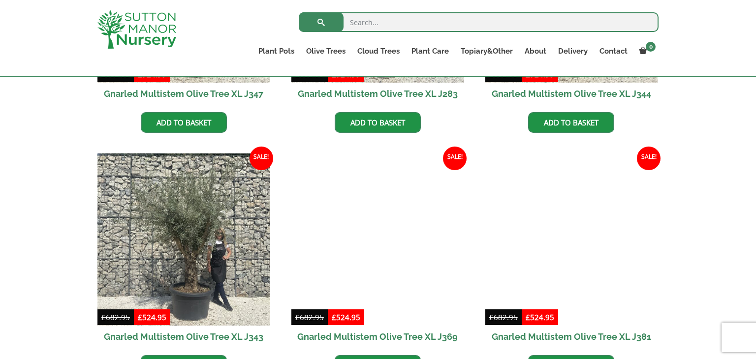
scroll to position [1339, 0]
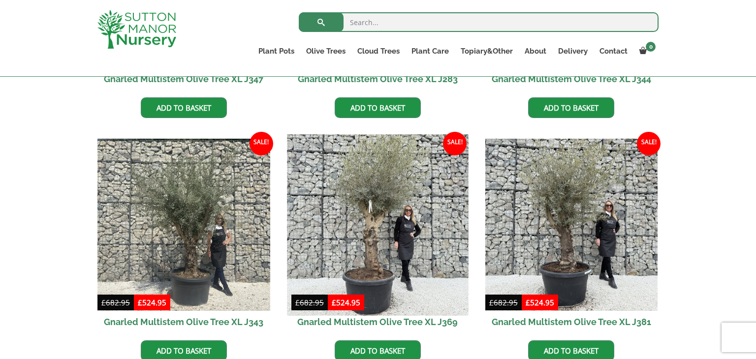
click at [355, 242] on img at bounding box center [377, 224] width 181 height 181
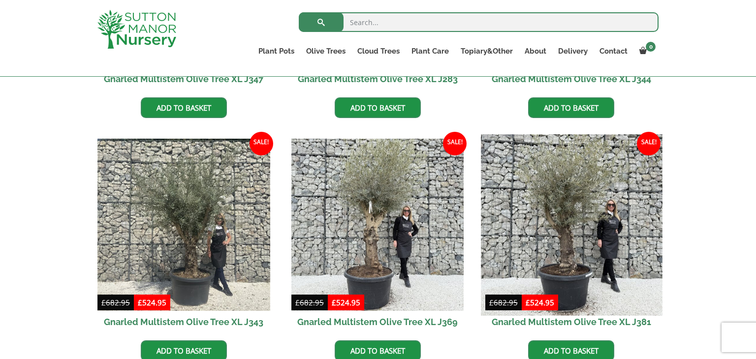
click at [575, 240] on img at bounding box center [571, 224] width 181 height 181
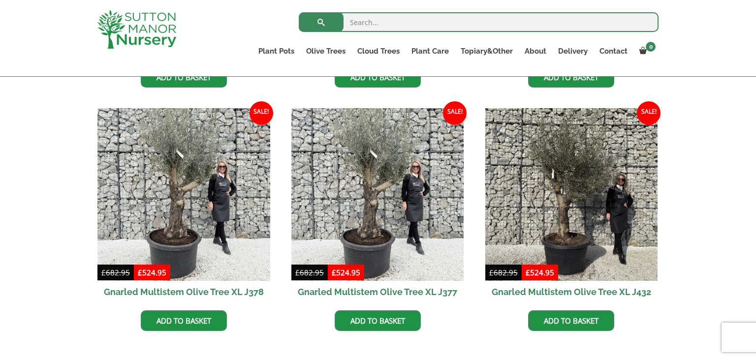
scroll to position [1615, 0]
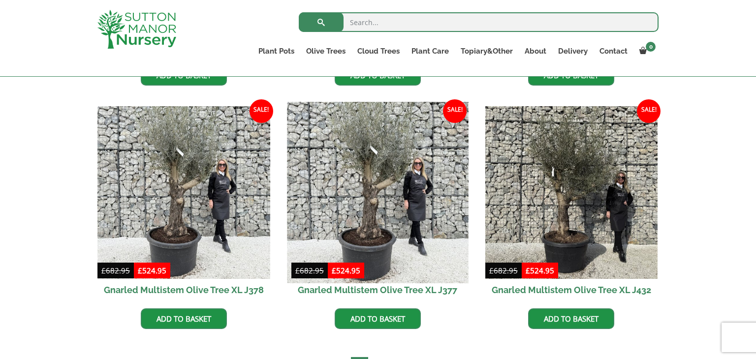
click at [362, 202] on img at bounding box center [377, 192] width 181 height 181
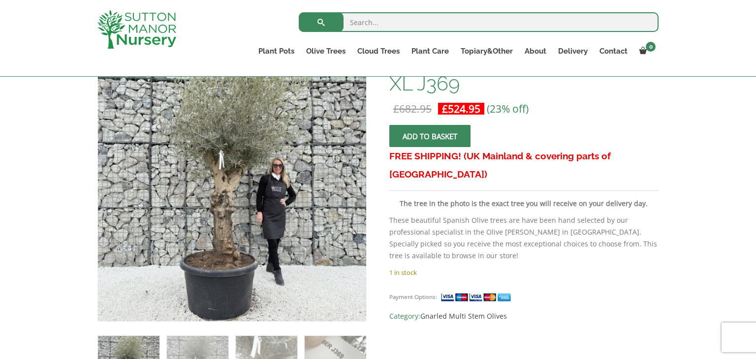
scroll to position [177, 0]
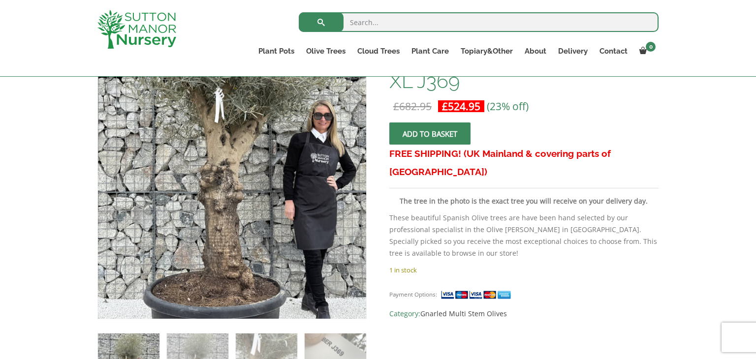
click at [224, 220] on img at bounding box center [239, 155] width 492 height 492
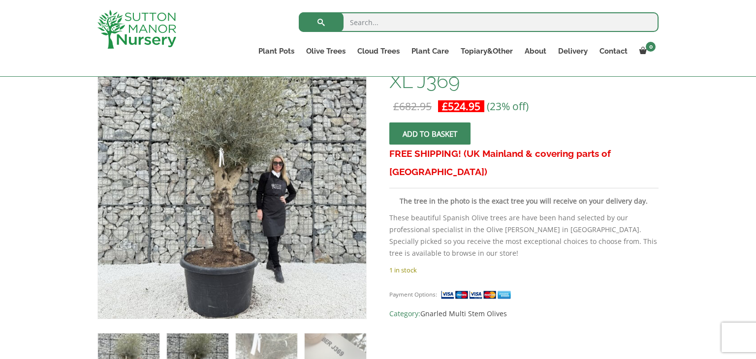
click at [201, 347] on img at bounding box center [198, 365] width 62 height 62
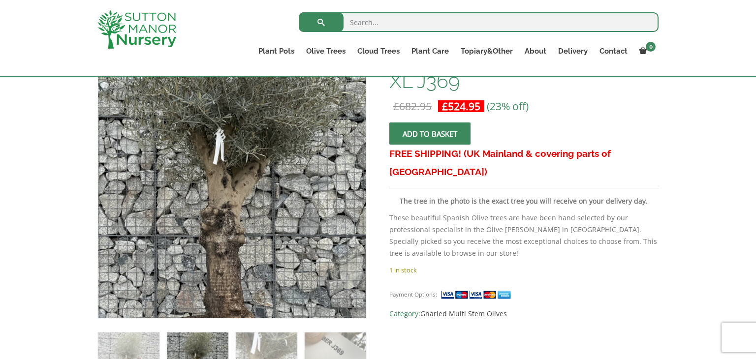
click at [226, 156] on img at bounding box center [238, 209] width 492 height 492
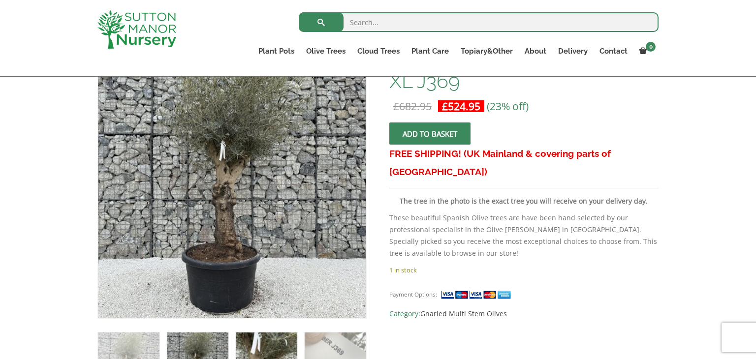
click at [252, 353] on img at bounding box center [267, 364] width 62 height 62
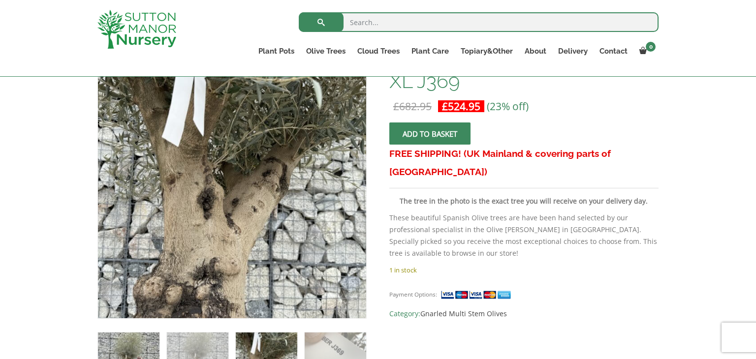
click at [145, 333] on img at bounding box center [129, 364] width 62 height 62
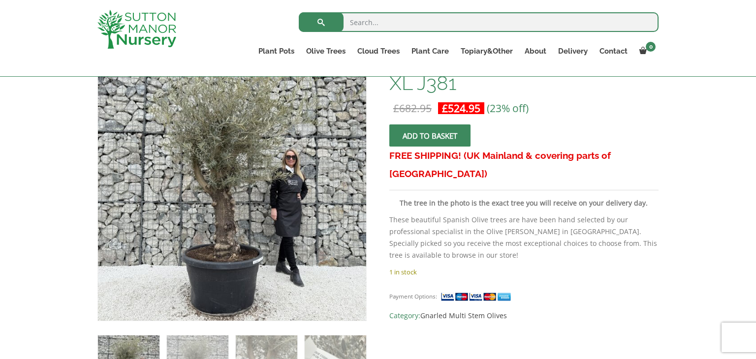
scroll to position [177, 0]
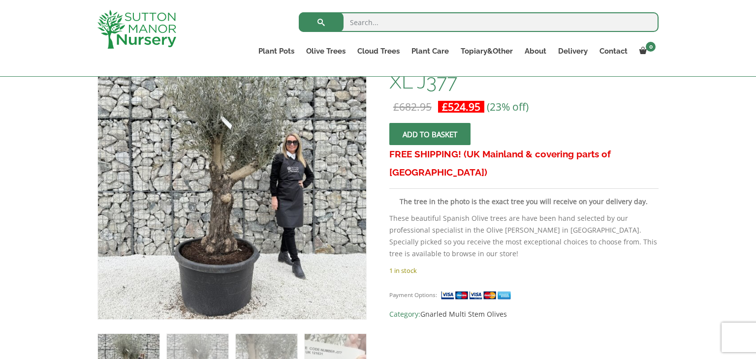
scroll to position [177, 0]
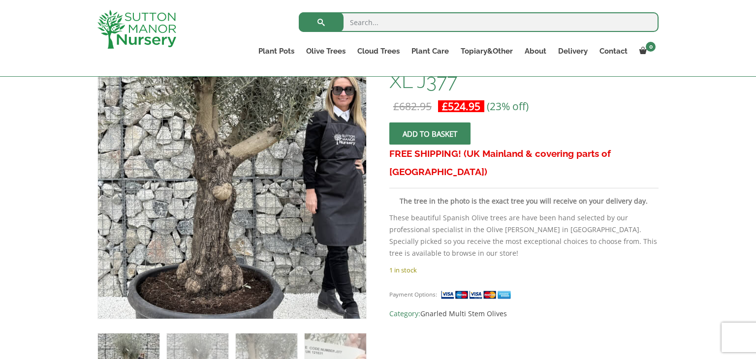
click at [230, 204] on img at bounding box center [234, 169] width 492 height 492
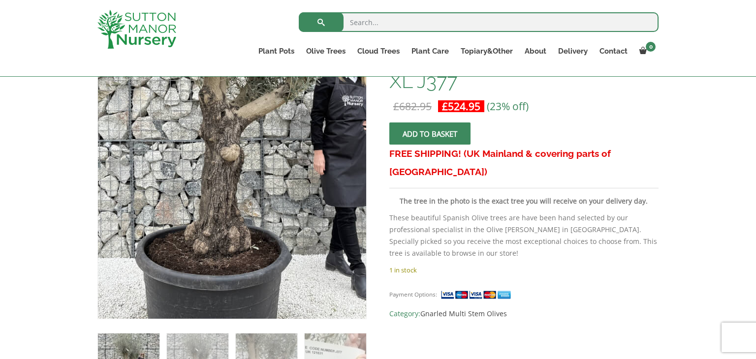
click at [221, 251] on img at bounding box center [242, 130] width 492 height 492
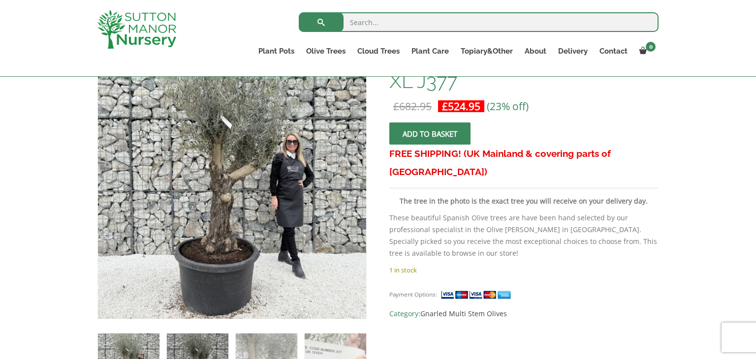
click at [205, 343] on img at bounding box center [198, 365] width 62 height 62
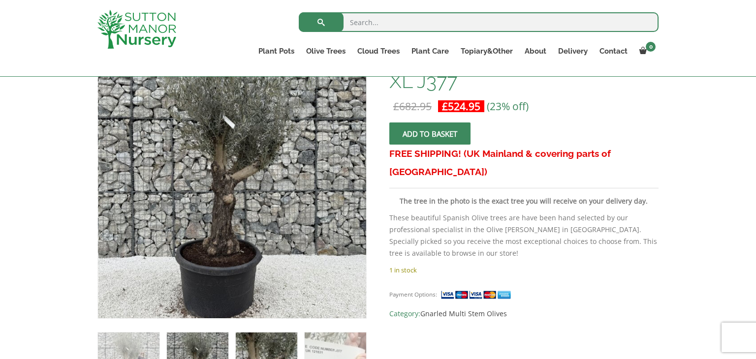
click at [260, 348] on img at bounding box center [267, 364] width 62 height 62
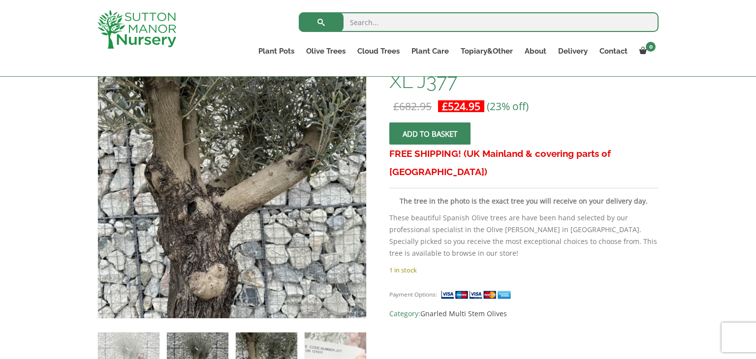
click at [194, 352] on img at bounding box center [198, 364] width 62 height 62
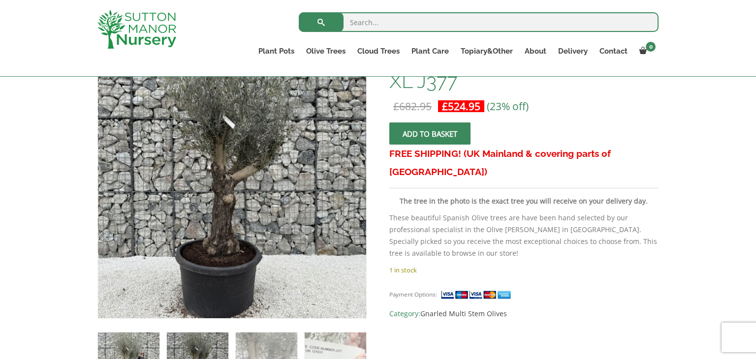
click at [141, 347] on img at bounding box center [129, 364] width 62 height 62
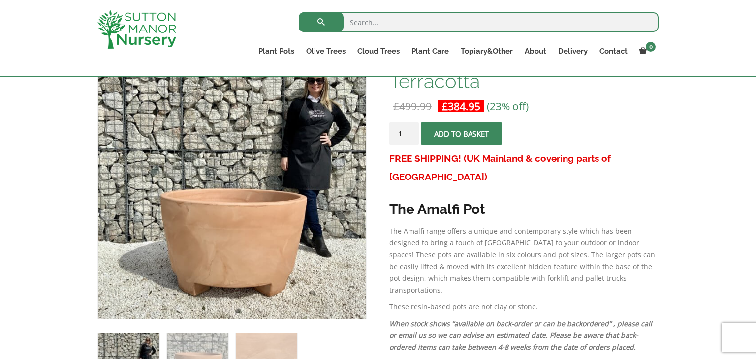
scroll to position [158, 0]
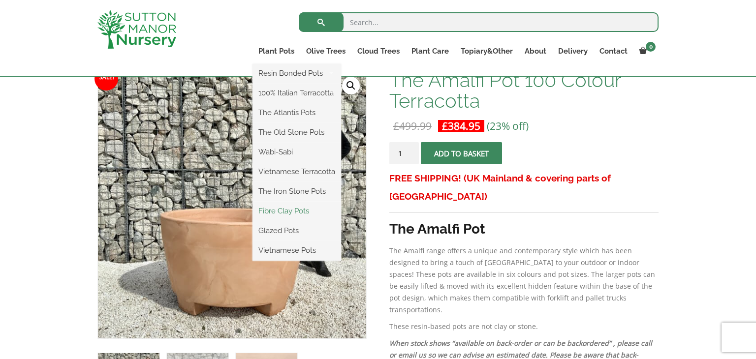
click at [307, 215] on link "Fibre Clay Pots" at bounding box center [297, 211] width 89 height 15
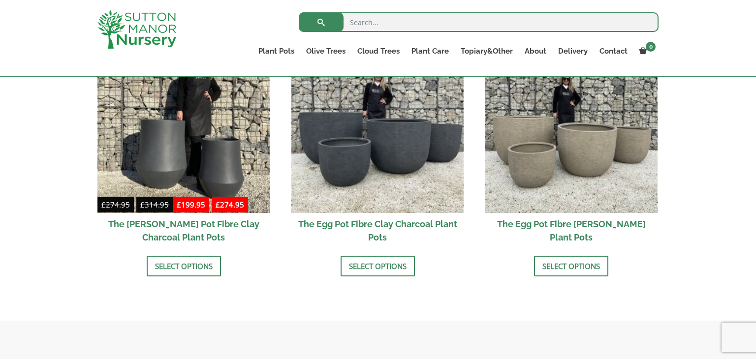
scroll to position [374, 0]
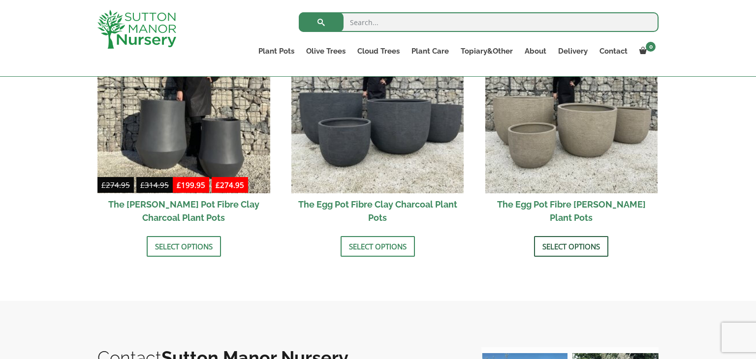
click at [591, 253] on link "Select options" at bounding box center [571, 246] width 74 height 21
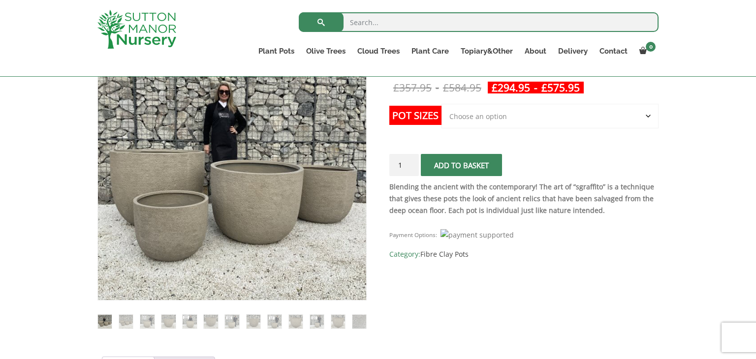
scroll to position [197, 0]
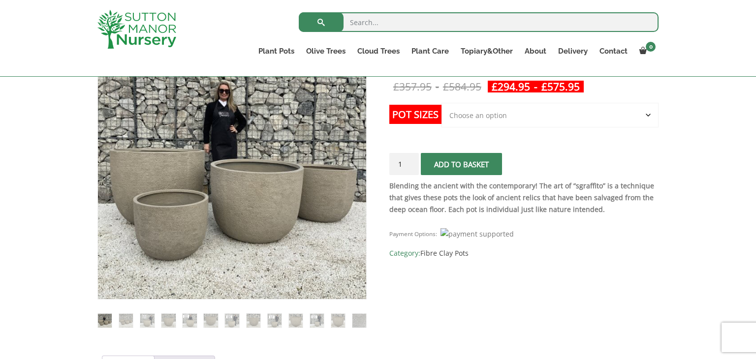
click at [649, 116] on select "Choose an option Click here to buy the 5th To Largest Pot In The Picture Click …" at bounding box center [550, 115] width 217 height 25
click at [442, 103] on select "Choose an option Click here to buy the 5th To Largest Pot In The Picture Click …" at bounding box center [550, 115] width 217 height 25
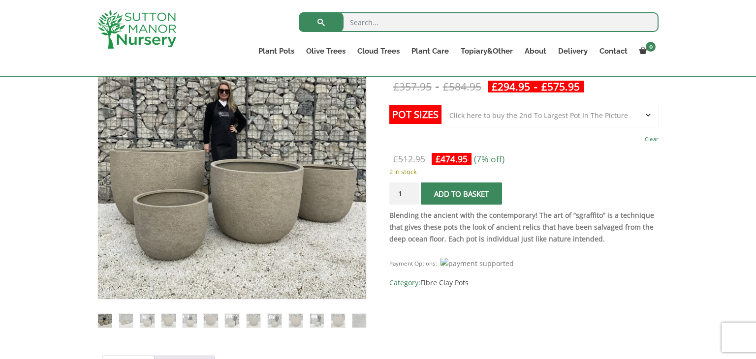
select select "Click here to buy The Largest Pot In The Picture"
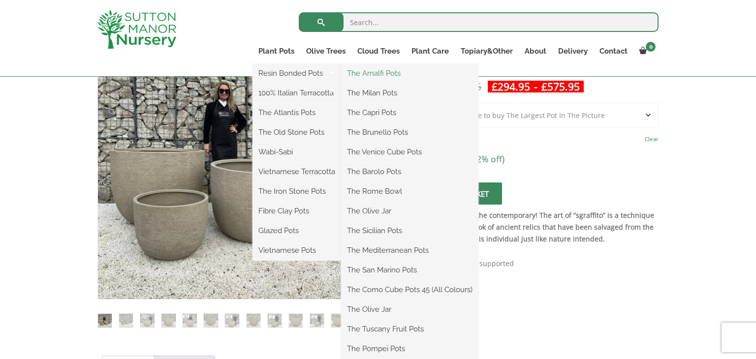
click at [389, 75] on link "The Amalfi Pots" at bounding box center [409, 73] width 137 height 15
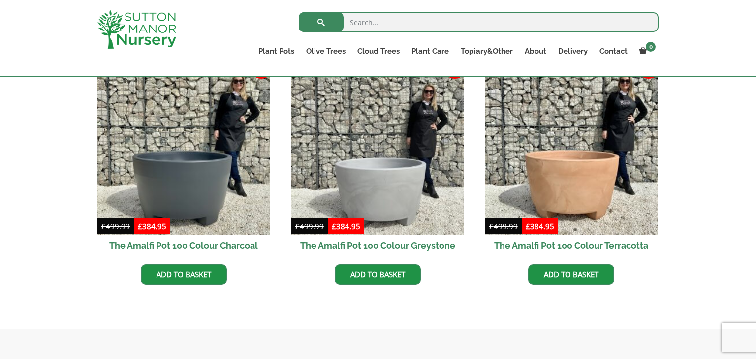
scroll to position [335, 0]
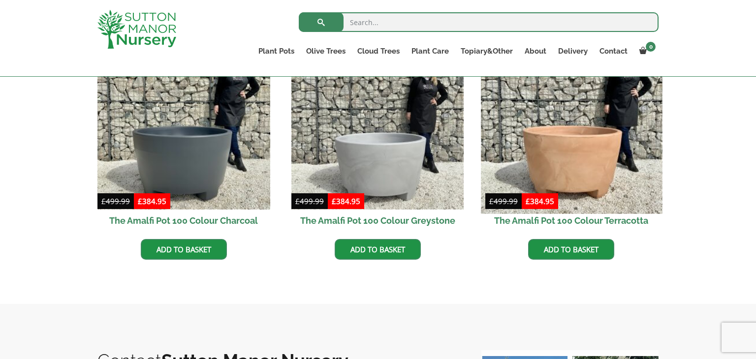
click at [586, 125] on img at bounding box center [571, 122] width 181 height 181
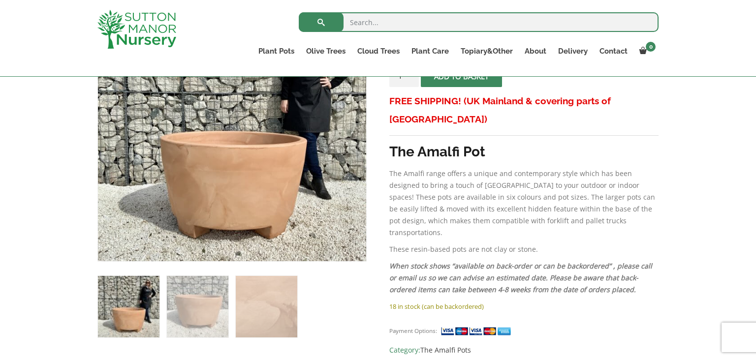
scroll to position [217, 0]
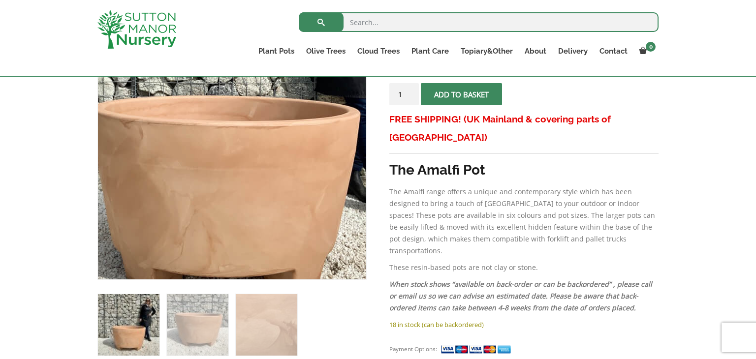
click at [243, 213] on img at bounding box center [223, 89] width 492 height 492
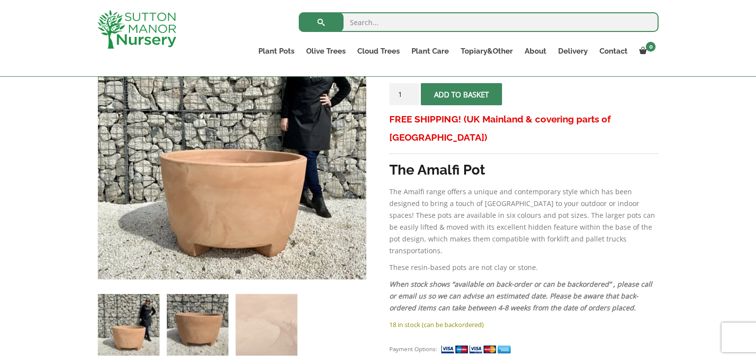
click at [197, 335] on img at bounding box center [198, 325] width 62 height 62
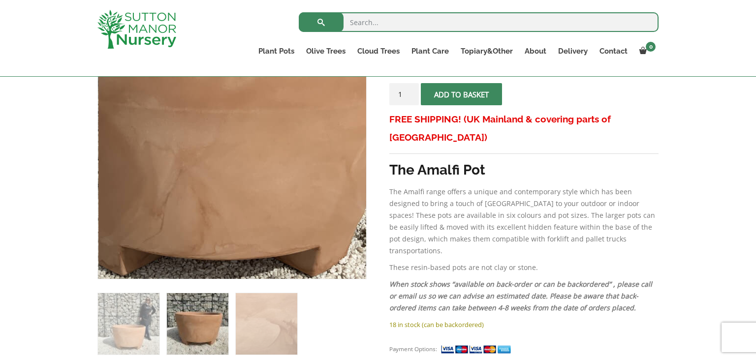
click at [260, 190] on img at bounding box center [210, 108] width 492 height 492
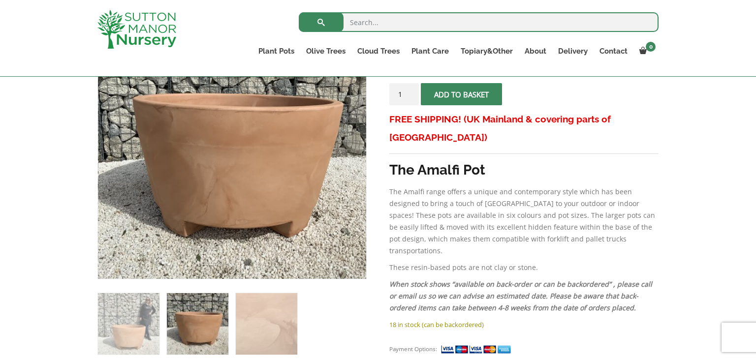
click at [208, 336] on img at bounding box center [198, 324] width 62 height 62
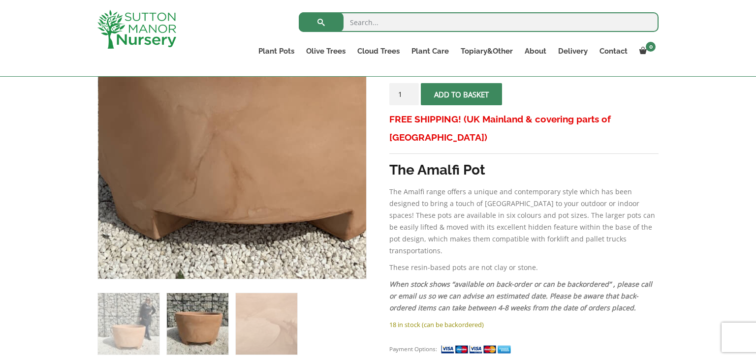
click at [221, 233] on img at bounding box center [243, 72] width 492 height 492
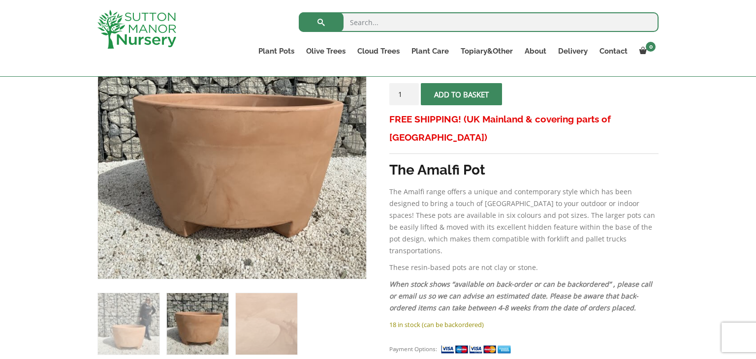
click at [179, 336] on img at bounding box center [198, 324] width 62 height 62
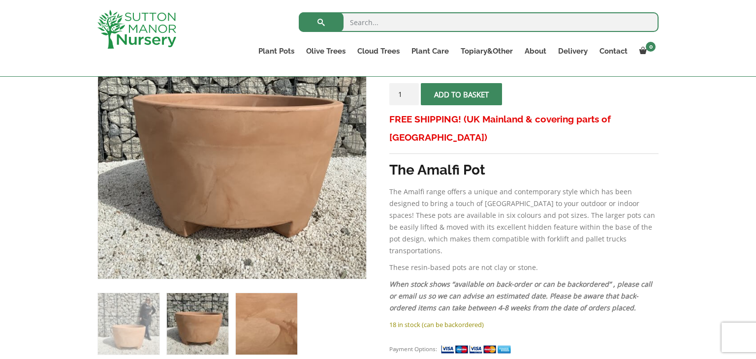
click at [252, 331] on img at bounding box center [267, 324] width 62 height 62
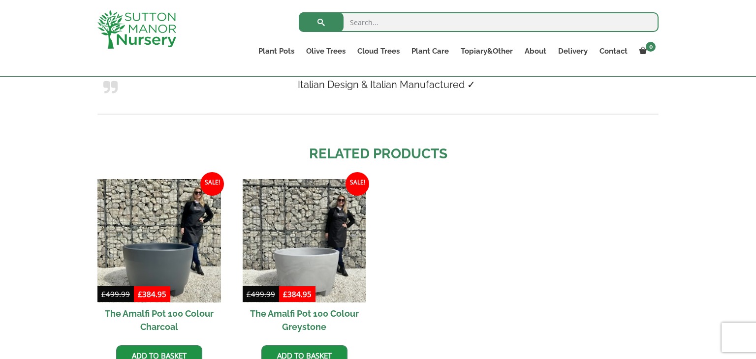
scroll to position [886, 0]
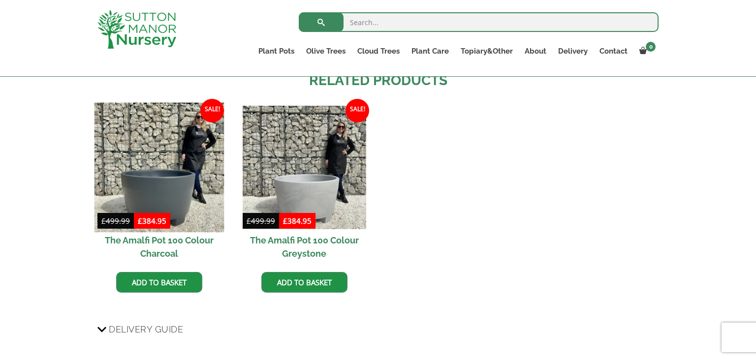
click at [167, 159] on img at bounding box center [160, 167] width 130 height 130
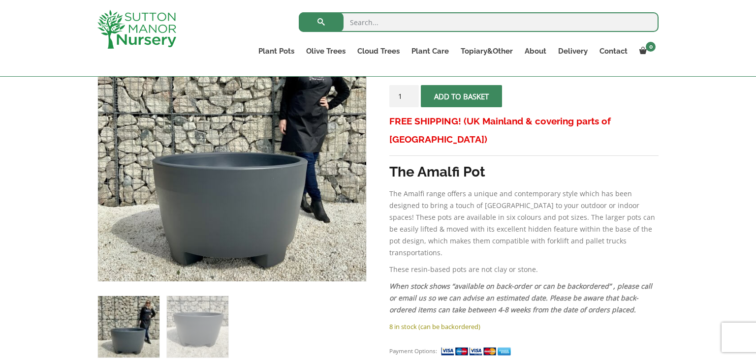
scroll to position [217, 0]
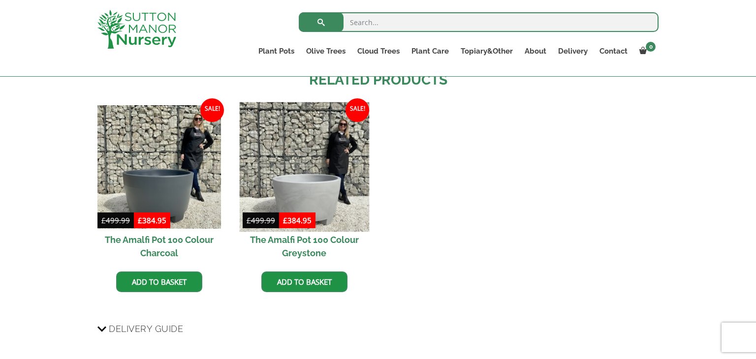
click at [311, 170] on img at bounding box center [304, 167] width 130 height 130
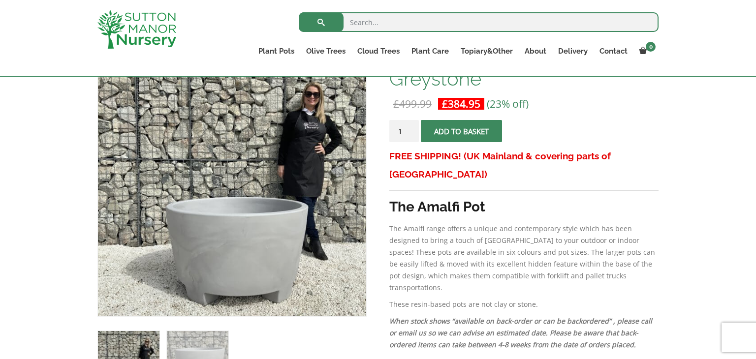
scroll to position [217, 0]
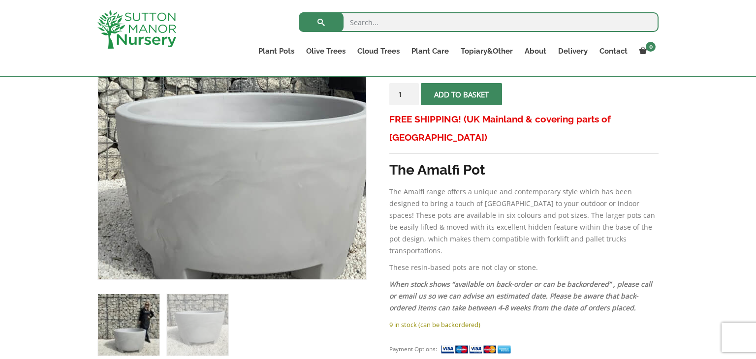
click at [227, 241] on img at bounding box center [237, 66] width 492 height 492
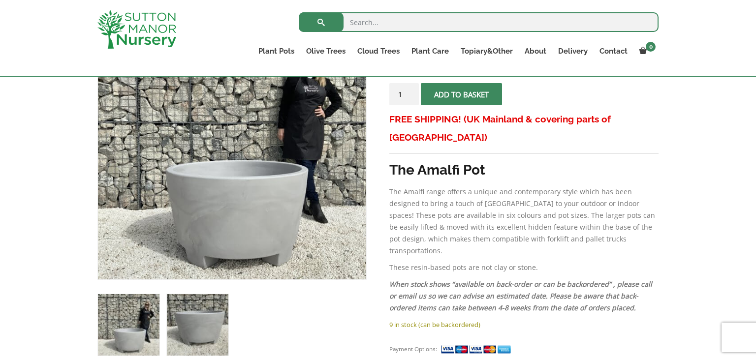
click at [209, 325] on img at bounding box center [198, 325] width 62 height 62
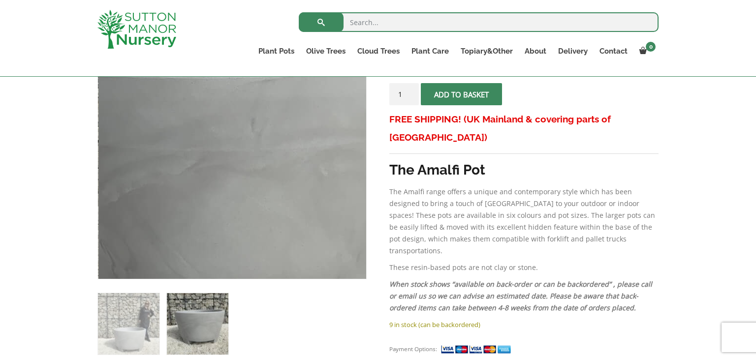
click at [252, 126] on img at bounding box center [216, 162] width 492 height 492
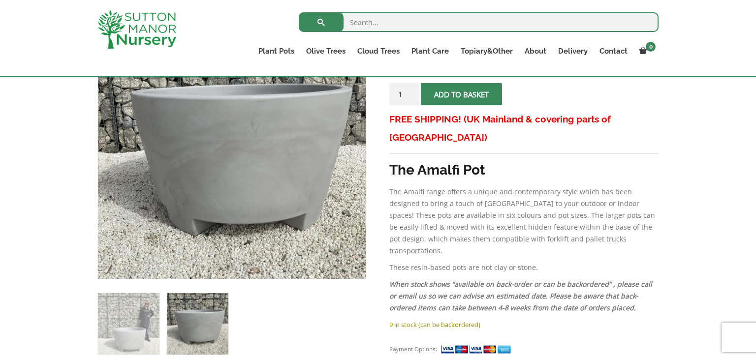
click at [195, 323] on img at bounding box center [198, 324] width 62 height 62
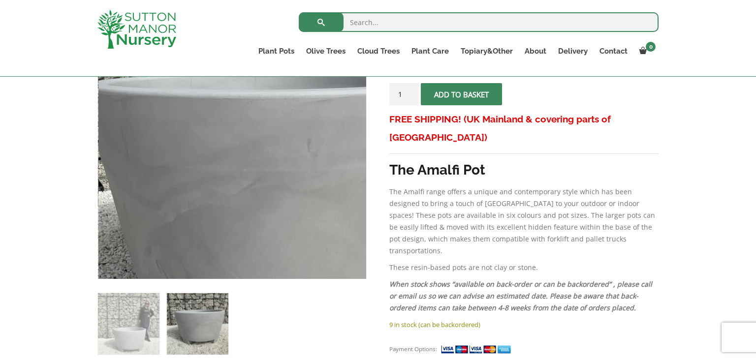
click at [184, 101] on img at bounding box center [273, 182] width 492 height 492
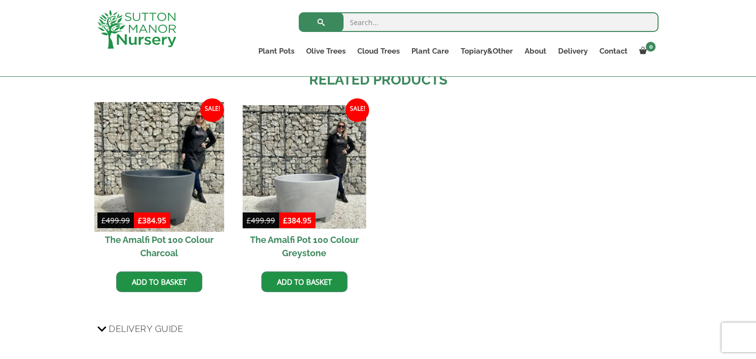
click at [147, 184] on img at bounding box center [160, 167] width 130 height 130
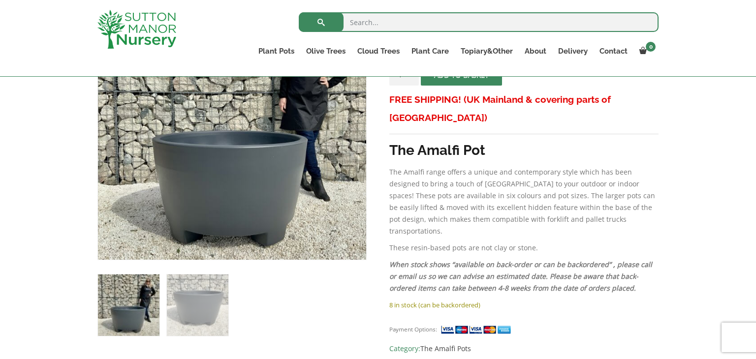
scroll to position [256, 0]
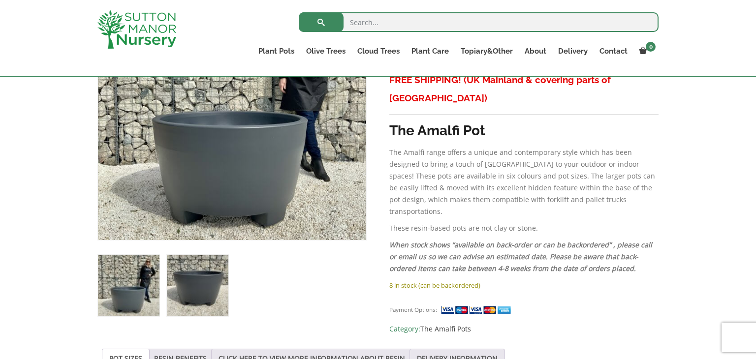
click at [200, 282] on img at bounding box center [198, 286] width 62 height 62
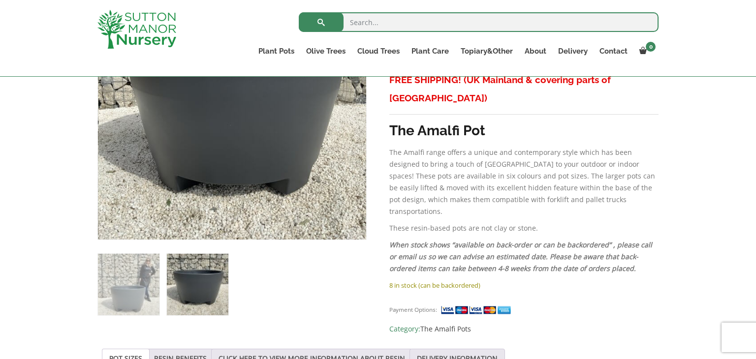
click at [198, 125] on img at bounding box center [261, 90] width 492 height 492
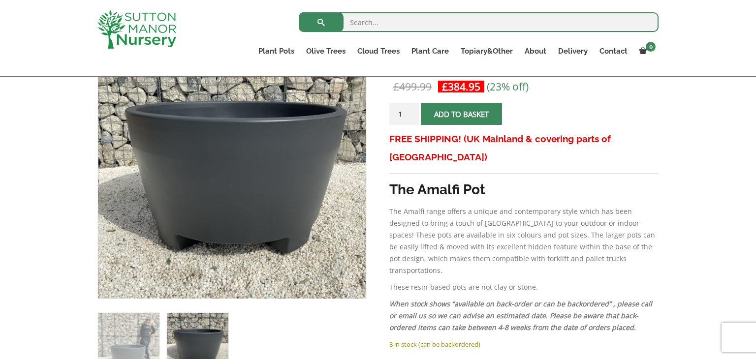
scroll to position [177, 0]
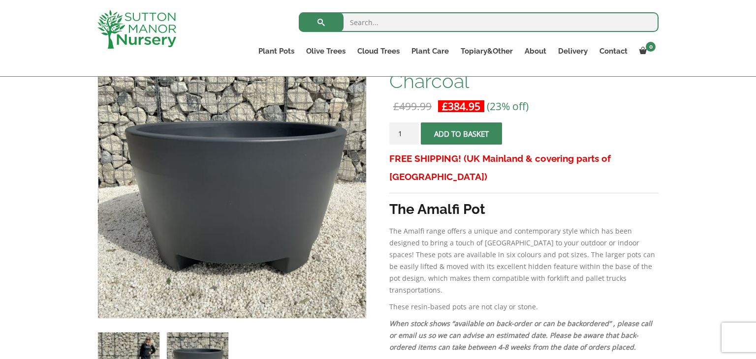
click at [150, 347] on img at bounding box center [129, 364] width 62 height 62
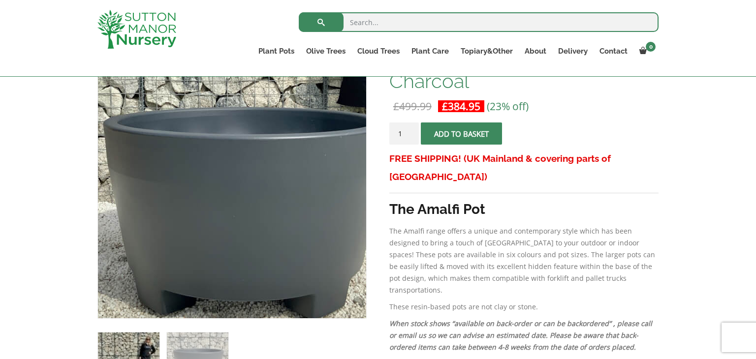
click at [211, 288] on img at bounding box center [250, 99] width 492 height 492
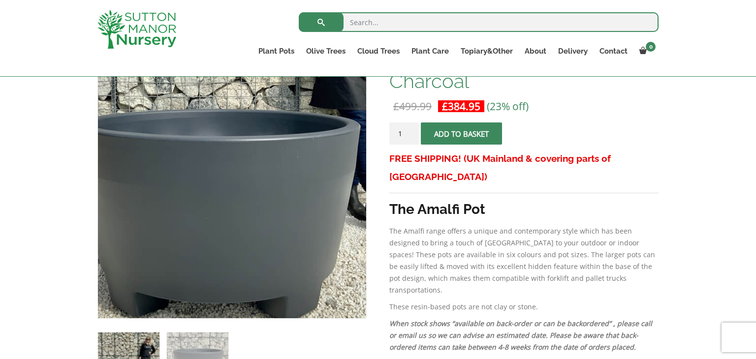
click at [244, 286] on img at bounding box center [222, 101] width 492 height 492
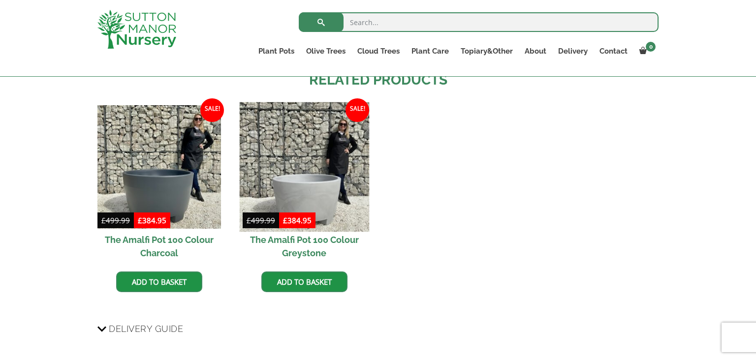
click at [299, 183] on img at bounding box center [304, 167] width 130 height 130
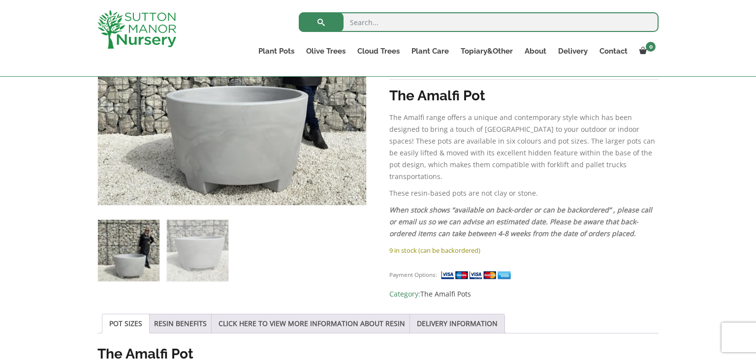
scroll to position [217, 0]
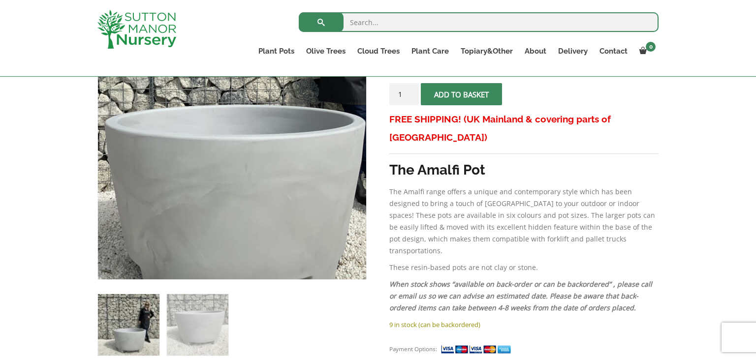
click at [240, 226] on img at bounding box center [226, 78] width 492 height 492
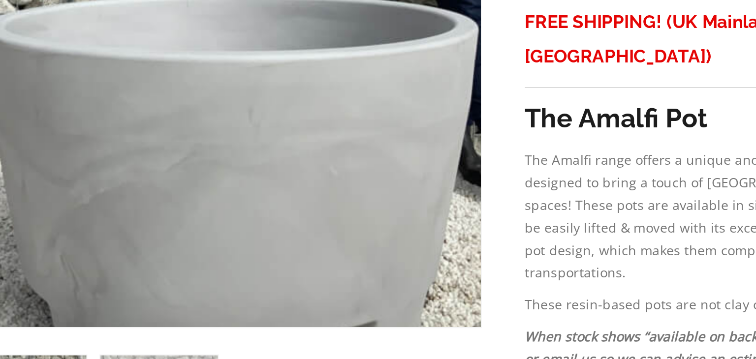
scroll to position [216, 0]
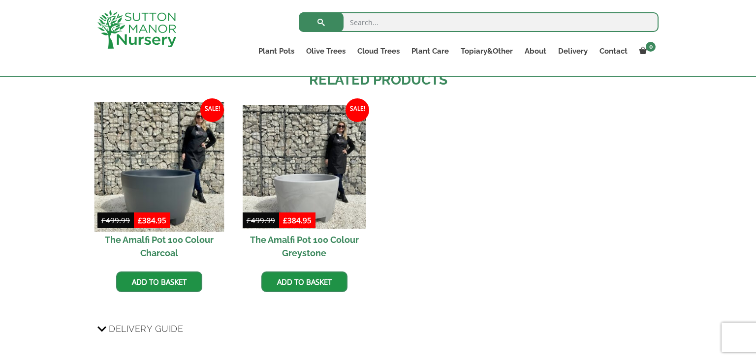
click at [154, 171] on img at bounding box center [160, 167] width 130 height 130
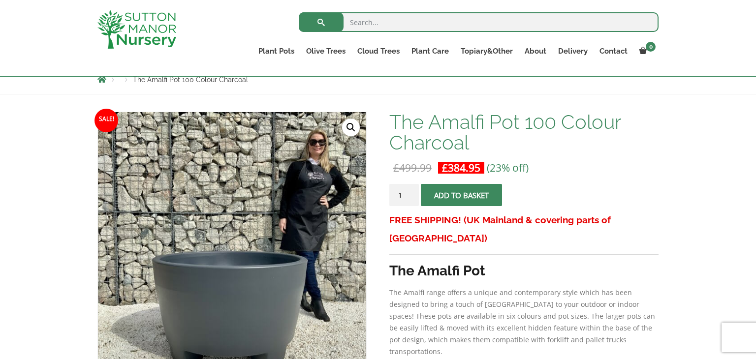
scroll to position [118, 0]
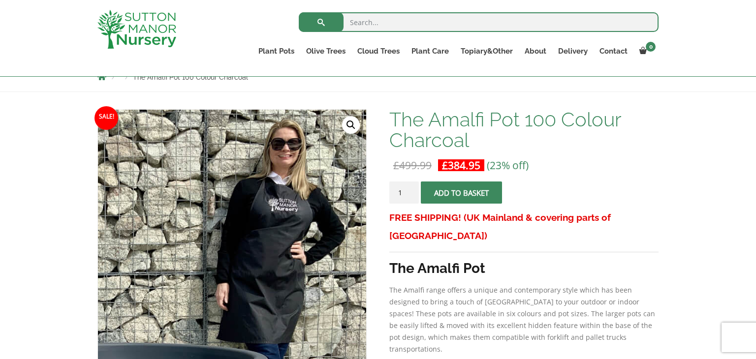
click at [355, 135] on img at bounding box center [130, 335] width 492 height 492
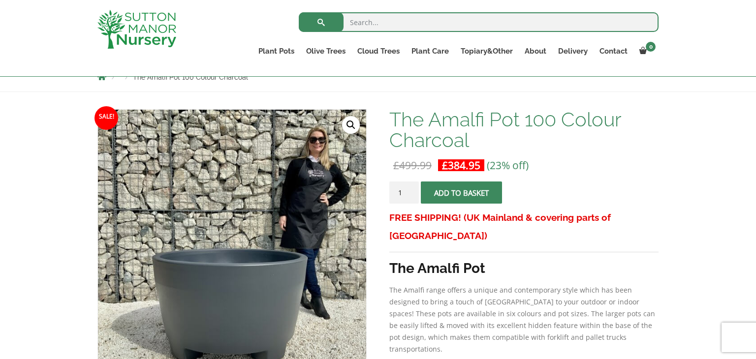
click at [352, 123] on link "🔍" at bounding box center [351, 125] width 18 height 18
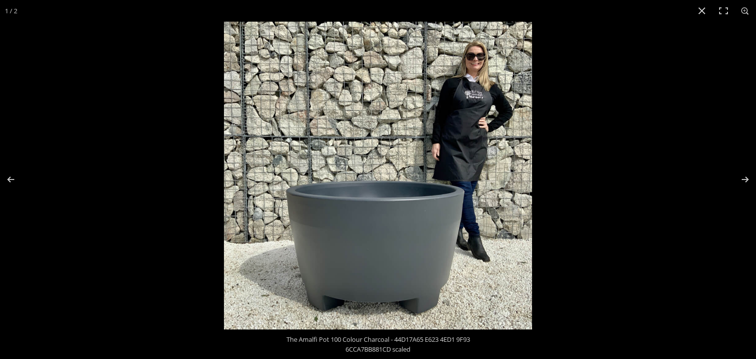
click at [335, 246] on img at bounding box center [378, 176] width 308 height 308
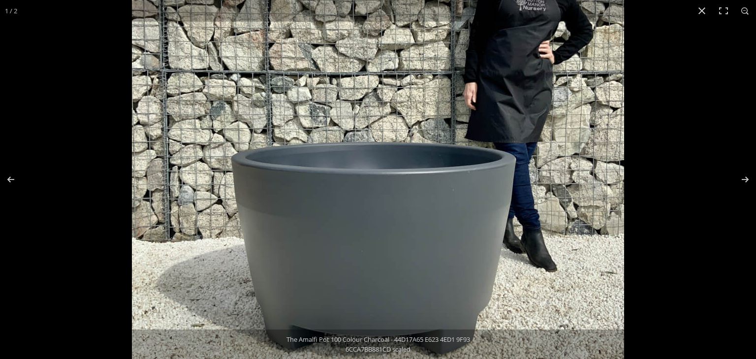
click at [335, 246] on img at bounding box center [378, 134] width 492 height 492
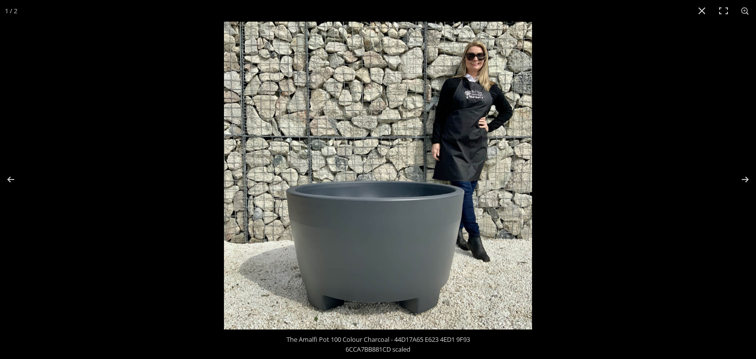
click at [335, 246] on img at bounding box center [378, 176] width 308 height 308
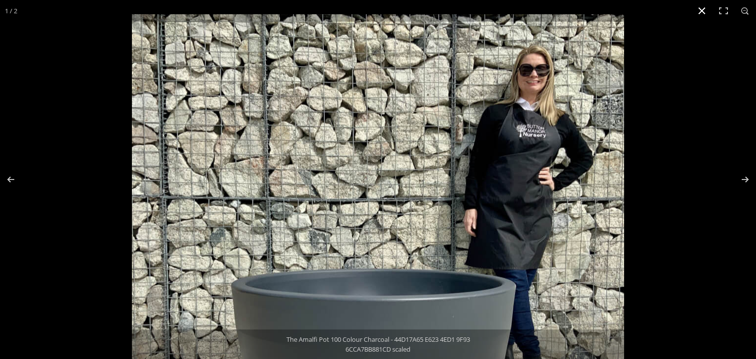
click at [703, 11] on button "Close (Esc)" at bounding box center [702, 11] width 22 height 22
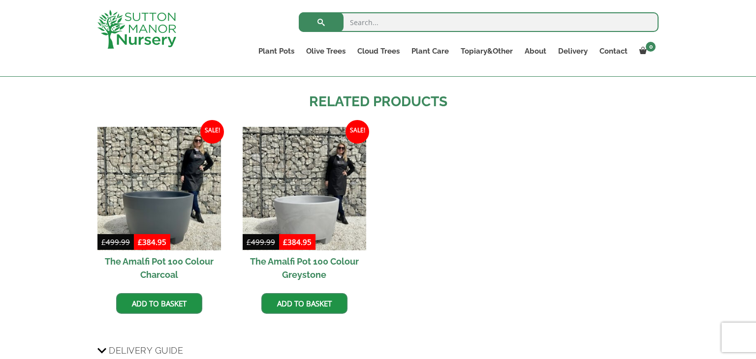
scroll to position [867, 0]
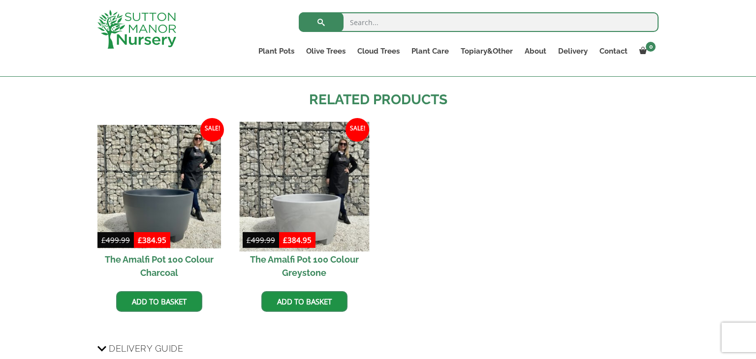
click at [314, 204] on img at bounding box center [304, 187] width 130 height 130
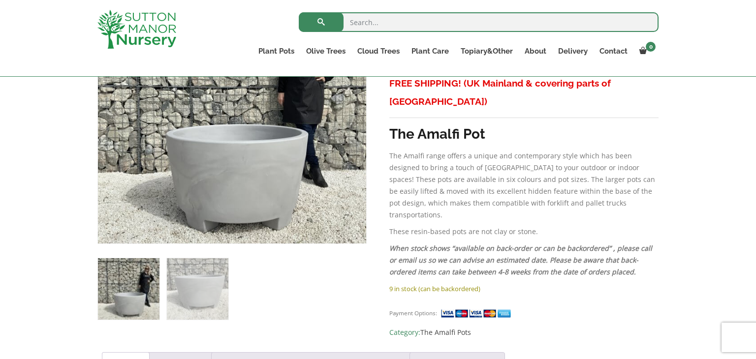
scroll to position [256, 0]
